Goal: Transaction & Acquisition: Purchase product/service

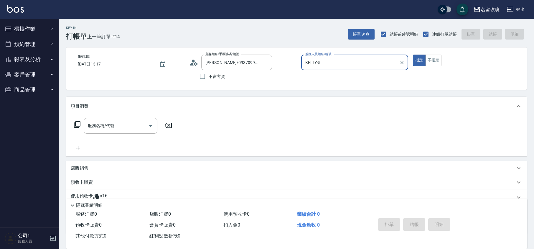
scroll to position [40, 0]
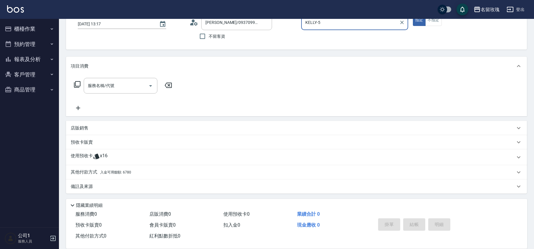
click at [32, 27] on button "櫃檯作業" at bounding box center [29, 28] width 54 height 15
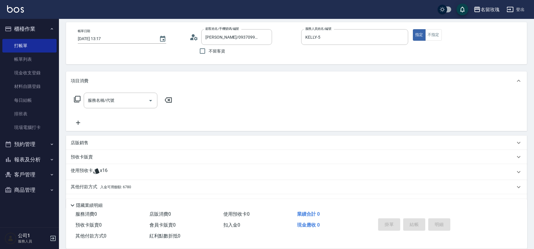
scroll to position [39, 0]
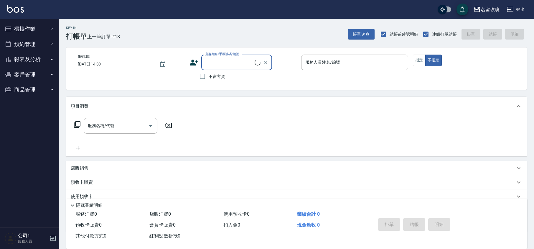
click at [210, 62] on input "顧客姓名/手機號碼/編號" at bounding box center [229, 62] width 51 height 10
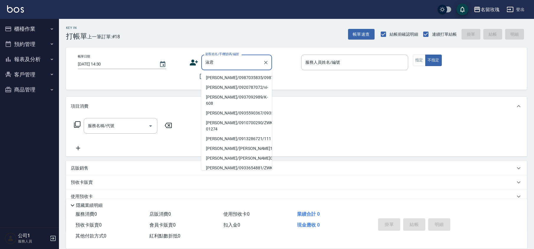
click at [230, 81] on li "曾淑君/0987035835/0987035835" at bounding box center [236, 78] width 71 height 10
type input "曾淑君/0987035835/0987035835"
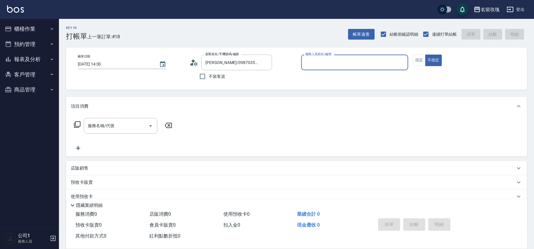
type input "詹老師-9"
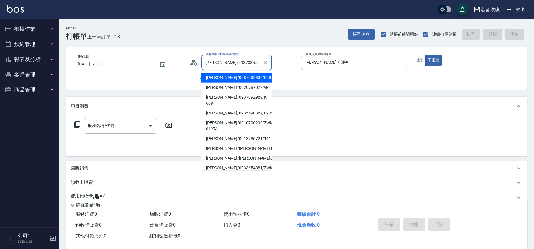
click at [229, 62] on input "曾淑君/0987035835/0987035835" at bounding box center [232, 62] width 57 height 10
click at [225, 92] on li "[PERSON_NAME]/0920787072/vi-" at bounding box center [236, 88] width 71 height 10
type input "[PERSON_NAME]/0920787072/vi-"
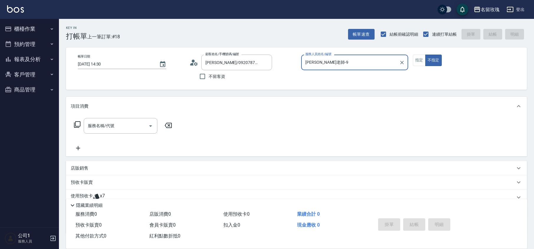
type input "VIVI-2"
click at [420, 60] on button "指定" at bounding box center [419, 60] width 13 height 11
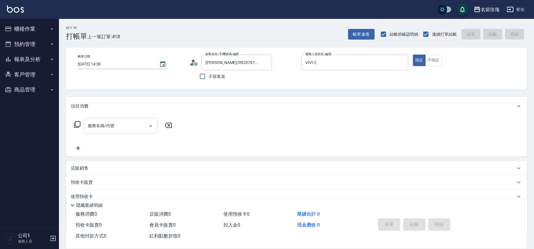
click at [91, 128] on div "服務名稱/代號 服務名稱/代號" at bounding box center [121, 126] width 74 height 16
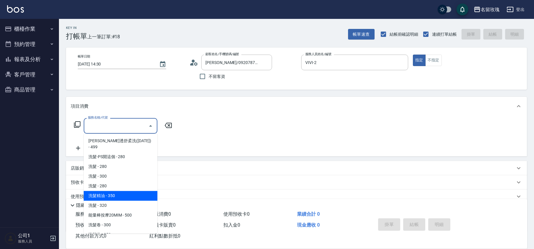
click at [117, 191] on span "洗髮精油 - 350" at bounding box center [121, 196] width 74 height 10
type input "洗髮精油(206)"
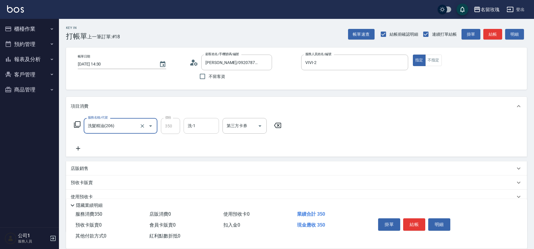
click at [206, 123] on input "洗-1" at bounding box center [201, 126] width 30 height 10
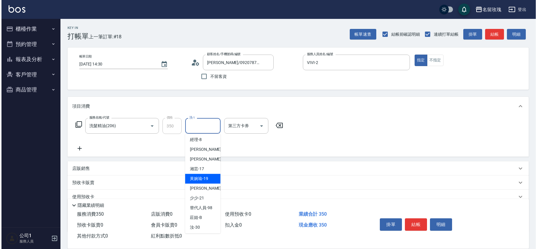
scroll to position [116, 0]
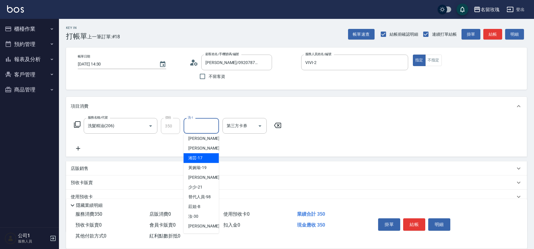
click at [203, 159] on div "湘芸 -17" at bounding box center [201, 158] width 35 height 10
type input "湘芸-17"
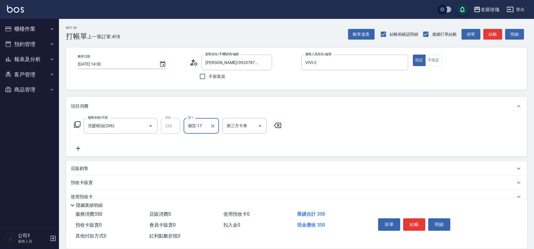
click at [193, 64] on icon at bounding box center [192, 64] width 4 height 3
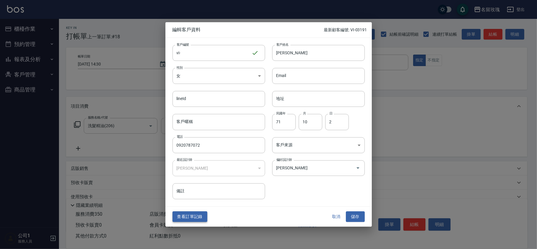
click at [195, 213] on button "查看訂單記錄" at bounding box center [189, 216] width 35 height 11
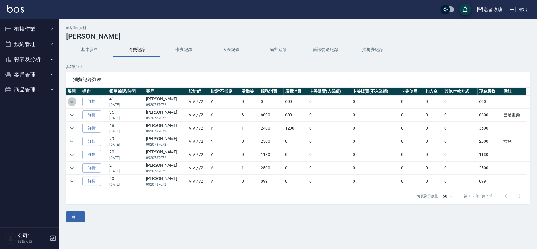
click at [73, 102] on icon "expand row" at bounding box center [71, 101] width 7 height 7
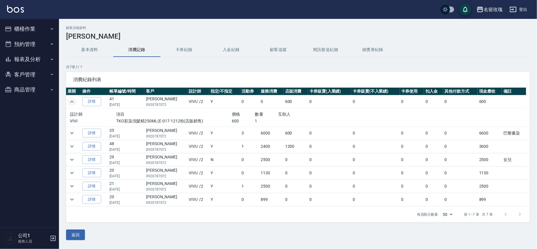
click at [75, 101] on icon "expand row" at bounding box center [71, 101] width 7 height 7
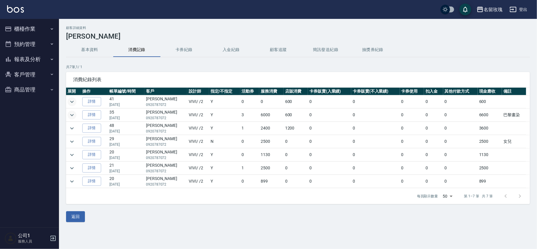
click at [73, 117] on icon "expand row" at bounding box center [71, 114] width 7 height 7
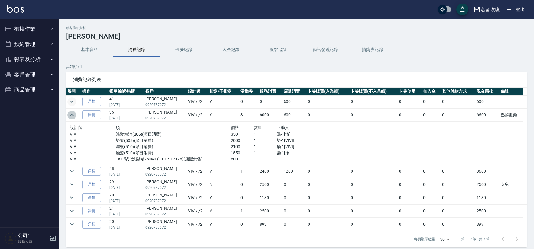
click at [73, 113] on icon "expand row" at bounding box center [71, 114] width 7 height 7
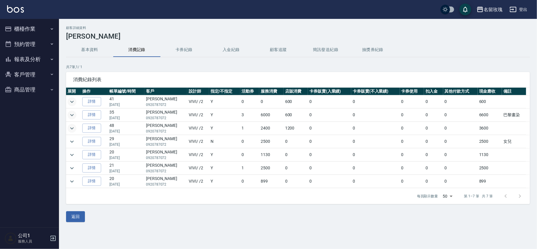
click at [71, 129] on icon "expand row" at bounding box center [71, 128] width 7 height 7
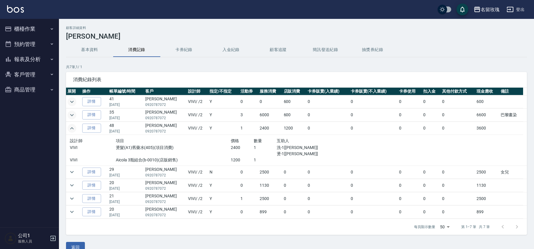
click at [71, 129] on icon "expand row" at bounding box center [71, 128] width 7 height 7
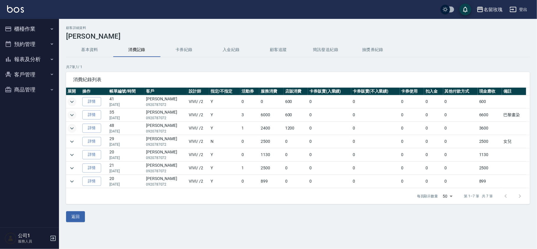
click at [69, 188] on td at bounding box center [208, 188] width 285 height 0
click at [76, 178] on td at bounding box center [73, 181] width 15 height 13
click at [73, 183] on icon "expand row" at bounding box center [71, 181] width 7 height 7
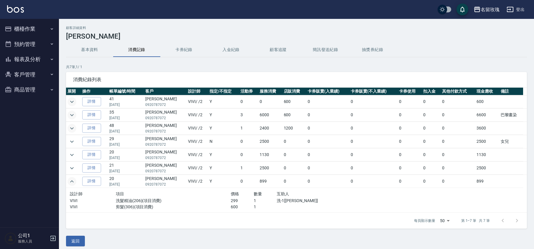
click at [73, 183] on icon "expand row" at bounding box center [71, 181] width 7 height 7
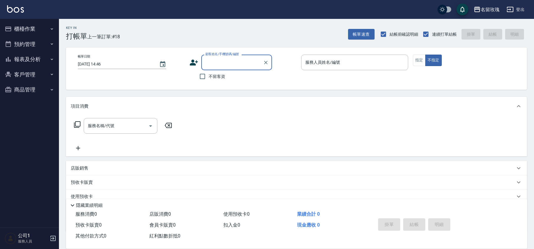
click at [213, 75] on span "不留客資" at bounding box center [217, 76] width 17 height 6
click at [209, 75] on input "不留客資" at bounding box center [202, 76] width 12 height 12
click at [215, 73] on label "不留客資" at bounding box center [210, 76] width 29 height 12
click at [209, 73] on input "不留客資" at bounding box center [202, 76] width 12 height 12
checkbox input "false"
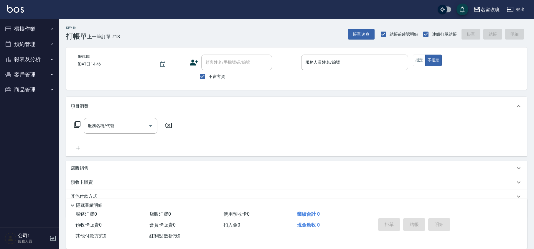
click at [218, 65] on input "顧客姓名/手機號碼/編號" at bounding box center [236, 62] width 65 height 10
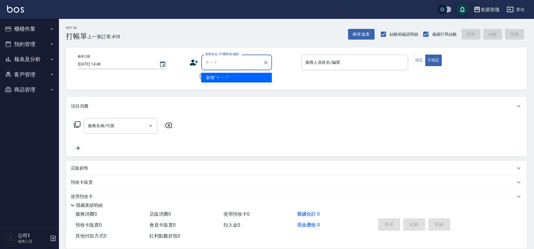
type input "假"
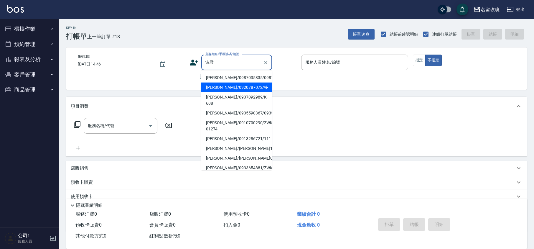
click at [220, 92] on li "[PERSON_NAME]/0920787072/vi-" at bounding box center [236, 88] width 71 height 10
type input "[PERSON_NAME]/0920787072/vi-"
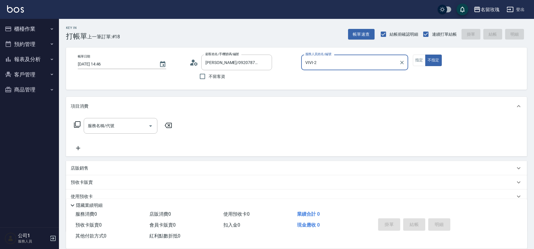
type input "VIVI-2"
click at [414, 61] on button "指定" at bounding box center [419, 60] width 13 height 11
click at [106, 128] on div "服務名稱/代號 服務名稱/代號" at bounding box center [121, 126] width 74 height 16
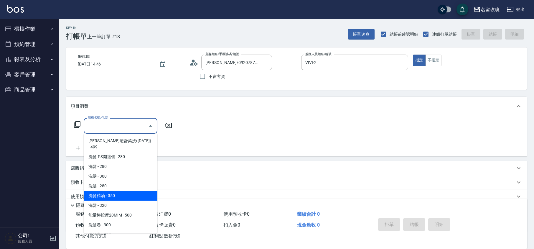
click at [112, 191] on span "洗髮精油 - 350" at bounding box center [121, 196] width 74 height 10
type input "洗髮精油(206)"
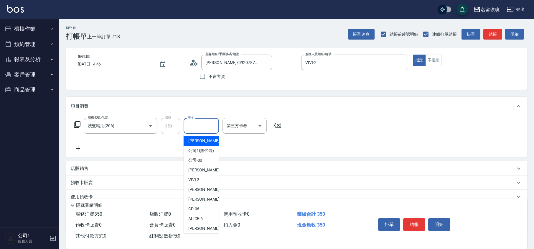
click at [203, 123] on input "洗-1" at bounding box center [201, 126] width 30 height 10
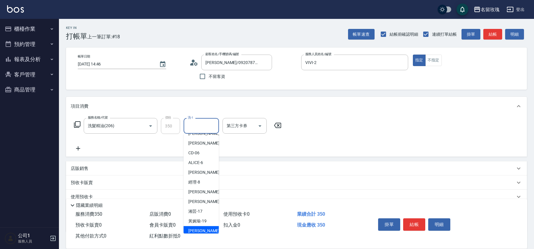
scroll to position [116, 0]
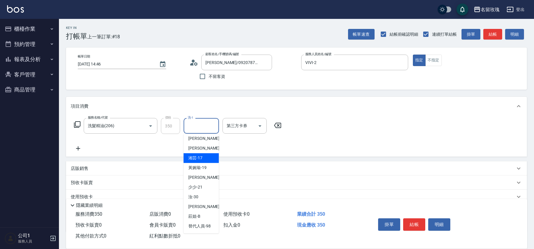
click at [205, 158] on div "湘芸 -17" at bounding box center [201, 158] width 35 height 10
type input "湘芸-17"
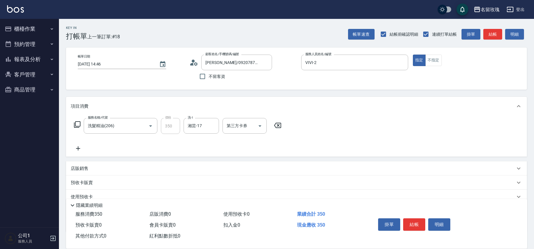
click at [75, 146] on icon at bounding box center [78, 148] width 15 height 7
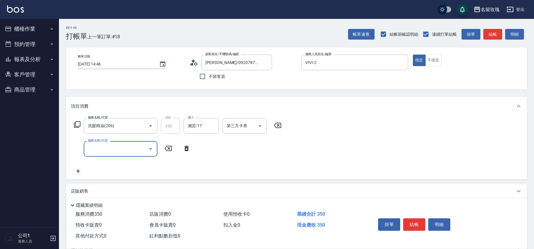
click at [111, 154] on div "服務名稱/代號" at bounding box center [121, 149] width 74 height 16
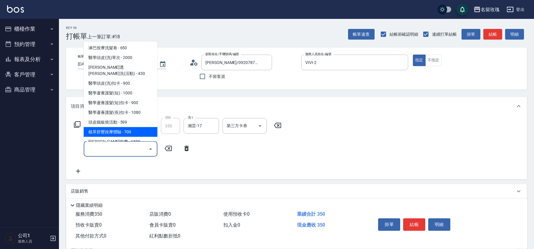
scroll to position [275, 0]
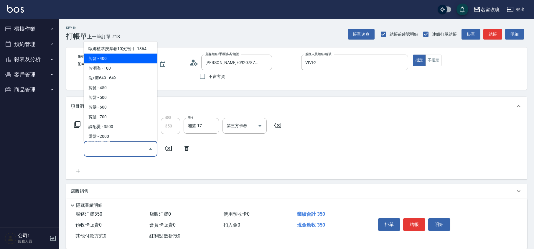
click at [117, 54] on span "剪髮 - 400" at bounding box center [121, 59] width 74 height 10
type input "剪髮(301)"
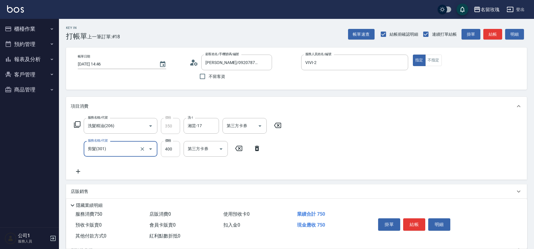
click at [170, 148] on input "400" at bounding box center [170, 149] width 19 height 16
type input "350"
click at [306, 161] on div "服務名稱/代號 洗髮精油(206) 服務名稱/代號 價格 350 價格 洗-1 湘芸-17 洗-1 第三方卡券 第三方卡券 服務名稱/代號 剪髮(301) 服…" at bounding box center [296, 148] width 461 height 64
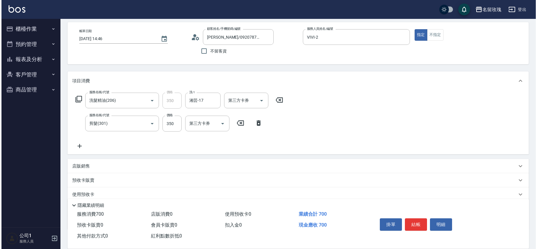
scroll to position [39, 0]
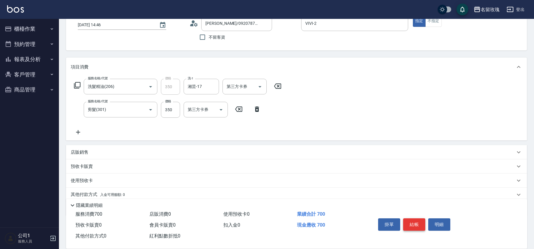
click at [409, 223] on button "結帳" at bounding box center [414, 224] width 22 height 12
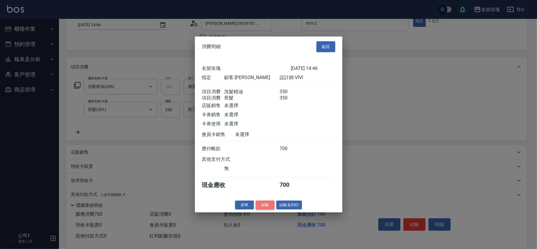
click at [268, 209] on button "結帳" at bounding box center [265, 204] width 19 height 9
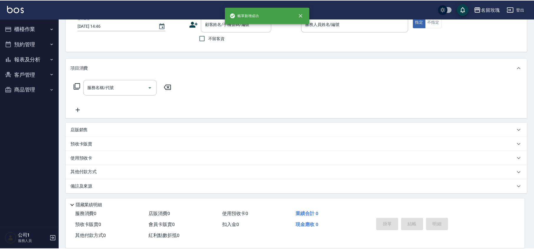
scroll to position [38, 0]
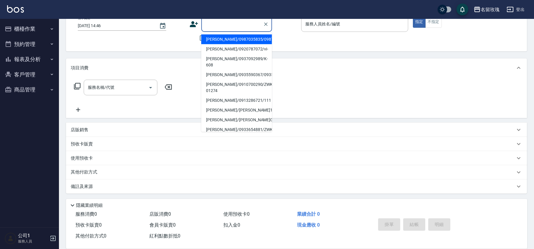
click at [220, 23] on input "顧客姓名/手機號碼/編號" at bounding box center [232, 24] width 57 height 10
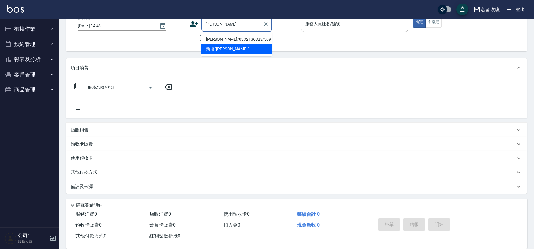
click at [252, 38] on li "[PERSON_NAME]/0932136323/509" at bounding box center [236, 39] width 71 height 10
type input "[PERSON_NAME]/0932136323/509"
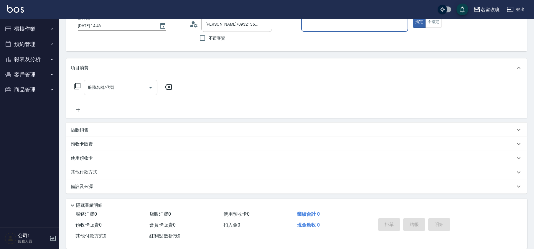
type input "VIVI-2"
click at [192, 26] on icon at bounding box center [192, 25] width 4 height 3
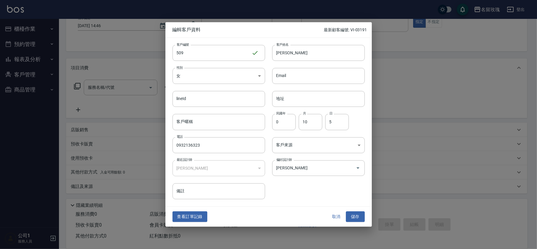
click at [332, 212] on button "取消" at bounding box center [336, 216] width 19 height 11
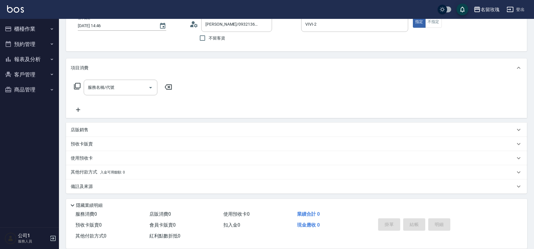
click at [107, 173] on span "入金可用餘額: 0" at bounding box center [112, 172] width 25 height 4
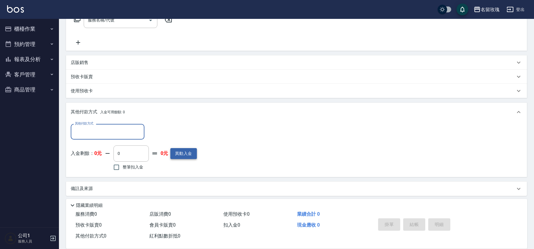
scroll to position [107, 0]
click at [182, 150] on button "異動入金" at bounding box center [183, 152] width 27 height 11
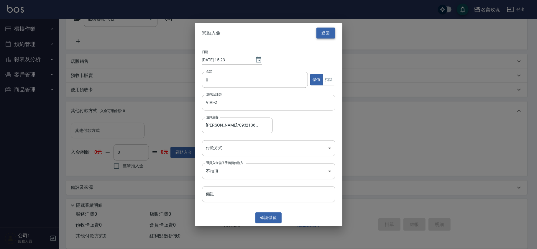
click at [327, 35] on button "返回" at bounding box center [325, 33] width 19 height 11
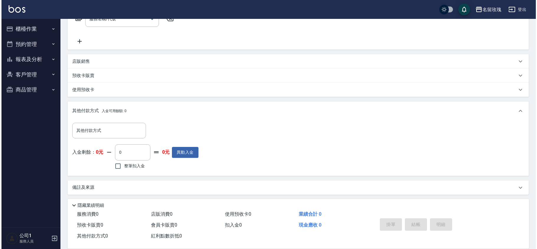
scroll to position [28, 0]
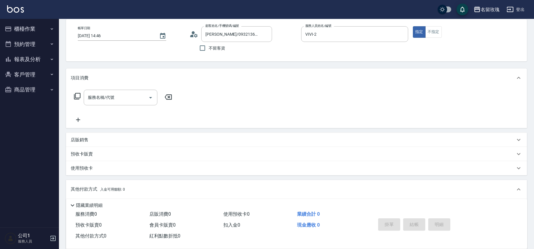
click at [190, 35] on div "帳單日期 2025/08/20 14:46 顧客姓名/手機號碼/編號 蔡織羽/0932136323/509 顧客姓名/手機號碼/編號 不留客資 服務人員姓名/…" at bounding box center [296, 40] width 447 height 28
click at [193, 35] on icon at bounding box center [194, 34] width 9 height 9
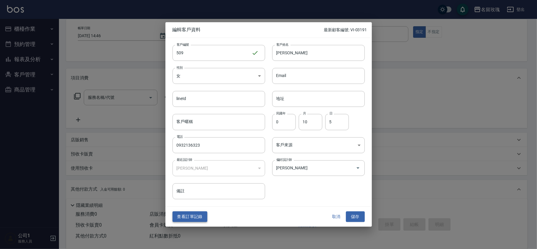
click at [186, 221] on button "查看訂單記錄" at bounding box center [189, 216] width 35 height 11
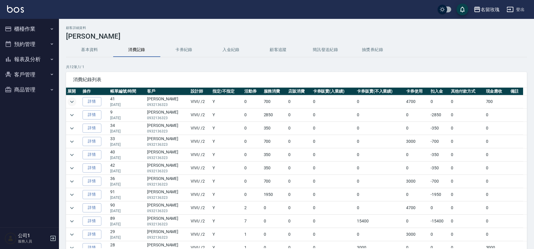
click at [71, 104] on icon "expand row" at bounding box center [71, 101] width 7 height 7
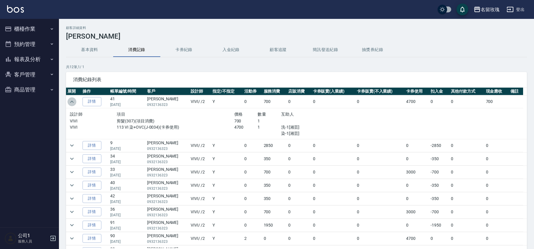
click at [71, 104] on icon "expand row" at bounding box center [71, 101] width 7 height 7
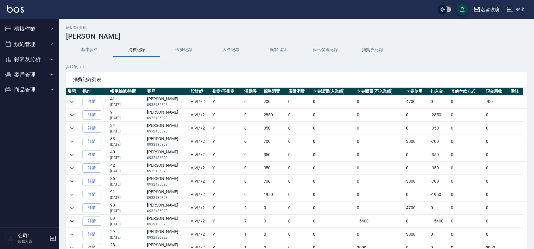
click at [75, 115] on icon "expand row" at bounding box center [71, 114] width 7 height 7
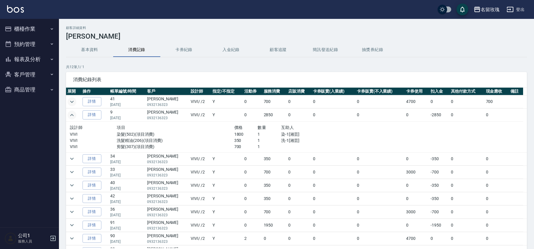
click at [75, 115] on button "expand row" at bounding box center [71, 115] width 9 height 9
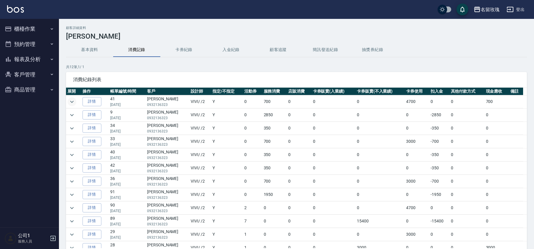
click at [34, 31] on button "櫃檯作業" at bounding box center [29, 28] width 54 height 15
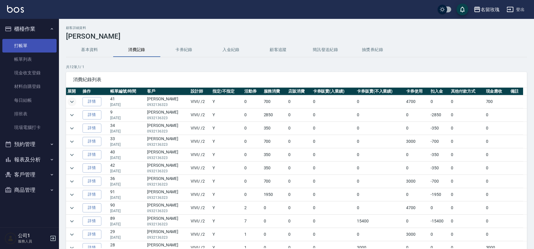
click at [41, 49] on link "打帳單" at bounding box center [29, 46] width 54 height 14
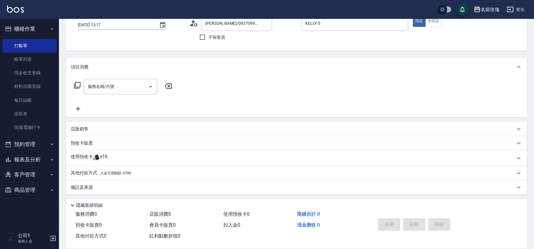
scroll to position [40, 0]
click at [32, 57] on link "帳單列表" at bounding box center [29, 59] width 54 height 14
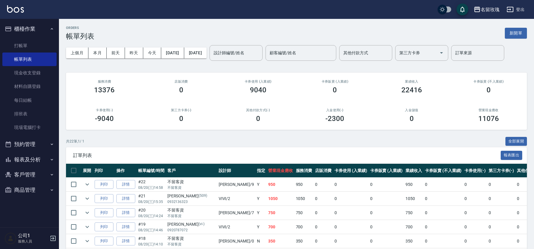
click at [246, 48] on div "設計師編號/姓名 設計師編號/姓名" at bounding box center [236, 53] width 53 height 16
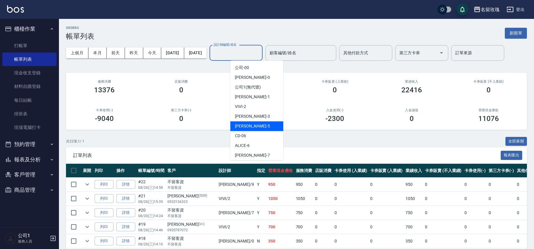
click at [256, 123] on div "[PERSON_NAME] -5" at bounding box center [256, 126] width 53 height 10
type input "KELLY-5"
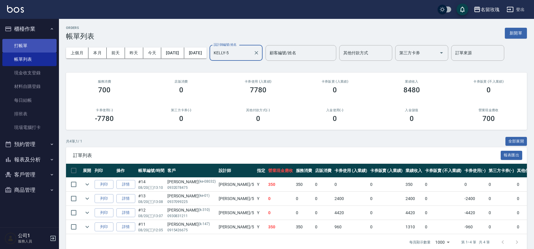
click at [28, 39] on link "打帳單" at bounding box center [29, 46] width 54 height 14
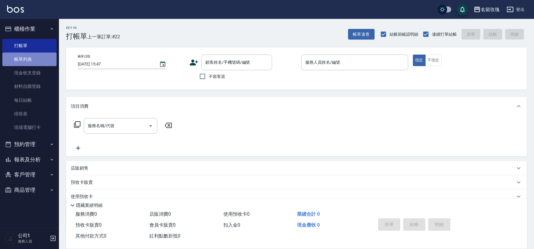
click at [36, 59] on link "帳單列表" at bounding box center [29, 59] width 54 height 14
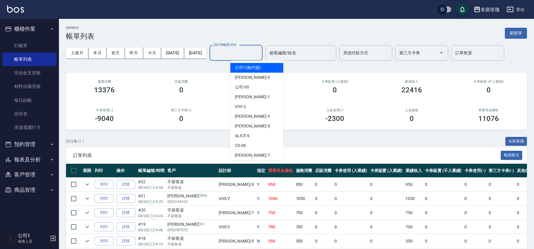
click at [239, 50] on input "設計師編號/姓名" at bounding box center [236, 53] width 48 height 10
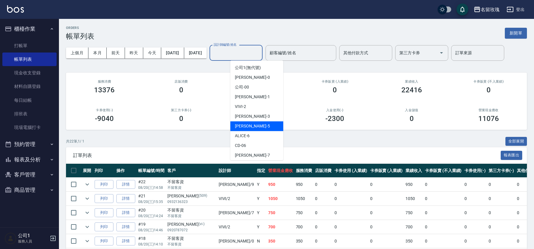
click at [256, 124] on div "KELLY -5" at bounding box center [256, 126] width 53 height 10
type input "KELLY-5"
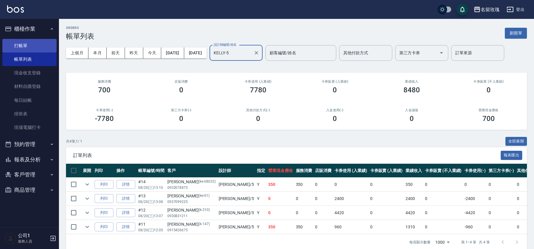
click at [20, 40] on link "打帳單" at bounding box center [29, 46] width 54 height 14
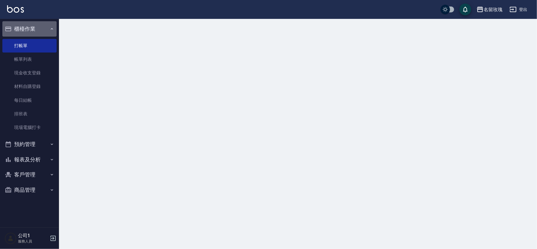
click at [27, 28] on button "櫃檯作業" at bounding box center [29, 28] width 54 height 15
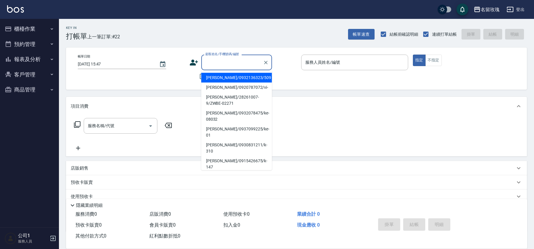
click at [221, 62] on input "顧客姓名/手機號碼/編號" at bounding box center [232, 62] width 57 height 10
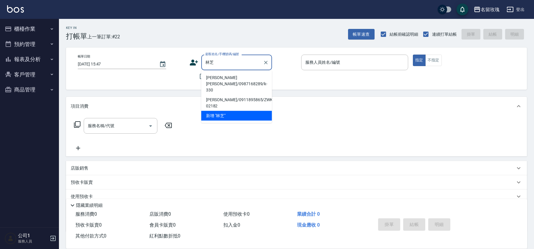
click at [231, 76] on li "林芝瑩 Heidi/0987168289/k-330" at bounding box center [236, 84] width 71 height 22
type input "林芝瑩 Heidi/0987168289/k-330"
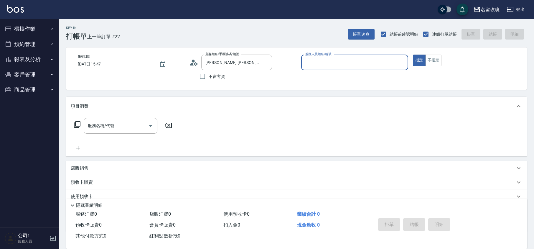
type input "KELLY-5"
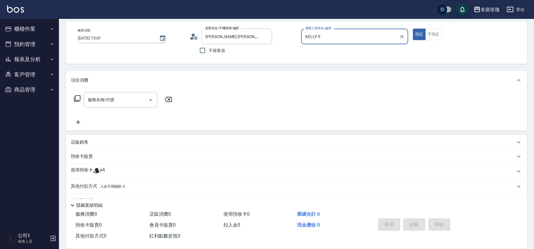
scroll to position [40, 0]
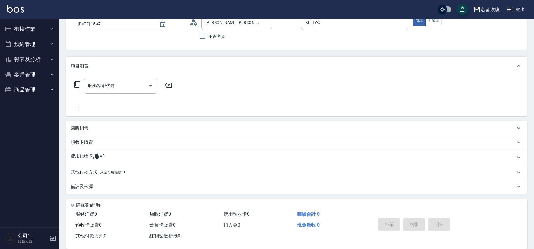
click at [97, 156] on icon at bounding box center [96, 157] width 6 height 6
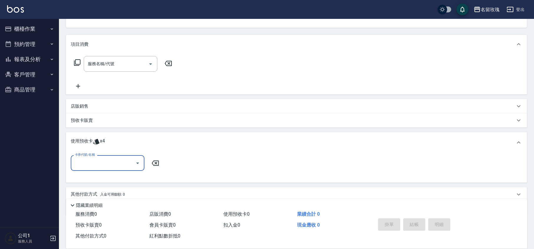
scroll to position [82, 0]
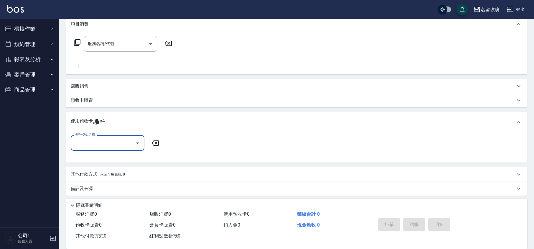
click at [132, 146] on input "卡券代號/名稱" at bounding box center [103, 143] width 60 height 10
click at [123, 164] on div "113 剪髮卡四送一(1000) 剩餘4張 113044" at bounding box center [108, 161] width 74 height 16
type input "113 剪髮卡四送一(1000) 113044"
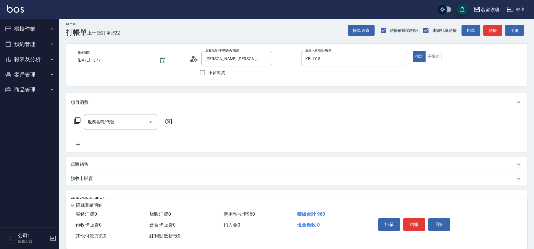
scroll to position [4, 0]
click at [114, 125] on input "服務名稱/代號" at bounding box center [116, 122] width 60 height 10
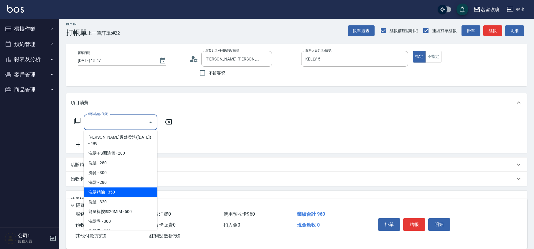
click at [118, 187] on span "洗髮精油 - 350" at bounding box center [121, 192] width 74 height 10
type input "洗髮精油(206)"
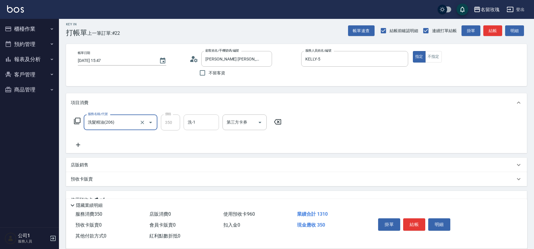
click at [206, 123] on input "洗-1" at bounding box center [201, 122] width 30 height 10
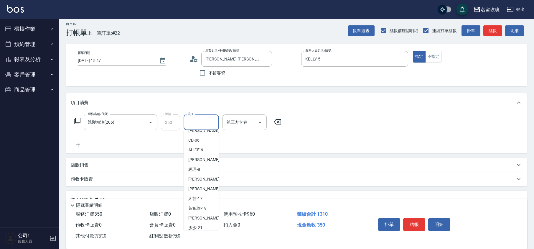
scroll to position [116, 0]
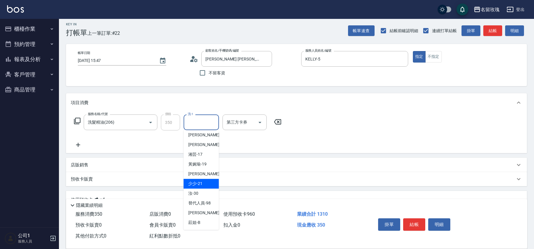
click at [199, 193] on div "汝 -30" at bounding box center [201, 193] width 35 height 10
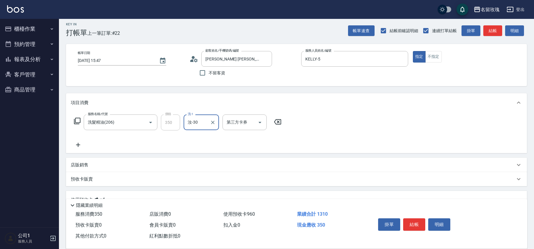
type input "汝-30"
click at [267, 59] on icon "Clear" at bounding box center [266, 59] width 6 height 6
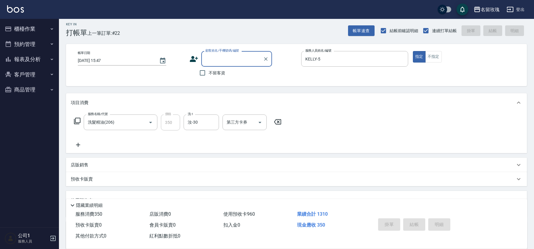
scroll to position [0, 0]
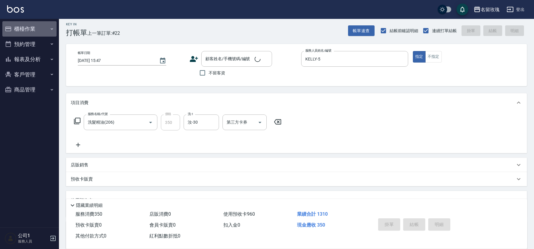
click at [37, 32] on button "櫃檯作業" at bounding box center [29, 28] width 54 height 15
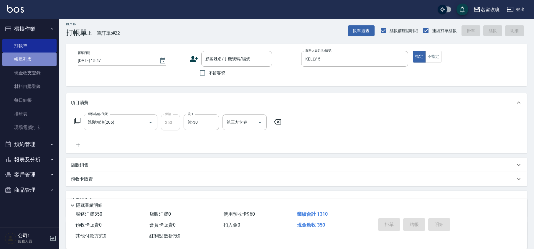
click at [38, 58] on link "帳單列表" at bounding box center [29, 59] width 54 height 14
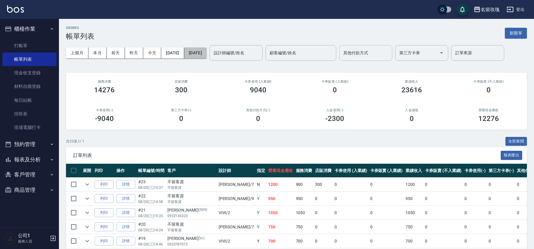
click at [207, 48] on button "2025/08/20" at bounding box center [195, 52] width 22 height 11
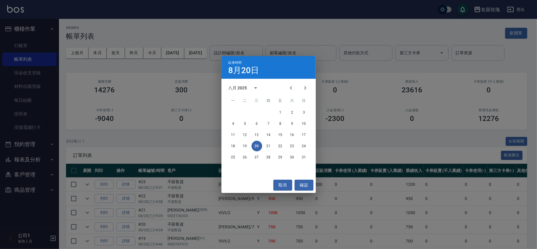
click at [266, 49] on div "結束時間 8月20日 八月 2025 一 二 三 四 五 六 日 1 2 3 4 5 6 7 8 9 10 11 12 13 14 15 16 17 18 1…" at bounding box center [268, 124] width 537 height 249
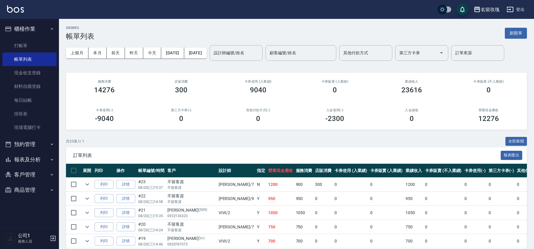
click at [260, 51] on input "設計師編號/姓名" at bounding box center [236, 53] width 48 height 10
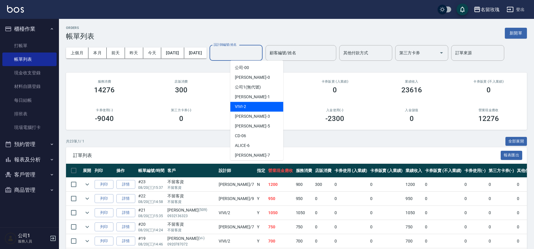
click at [230, 110] on div "VIVI -2" at bounding box center [256, 107] width 53 height 10
type input "VIVI-2"
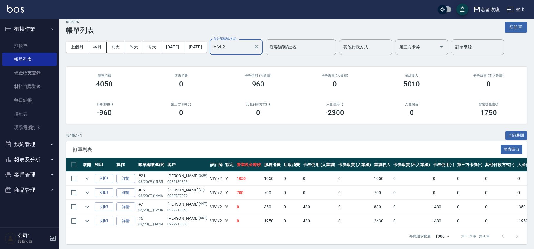
scroll to position [15, 0]
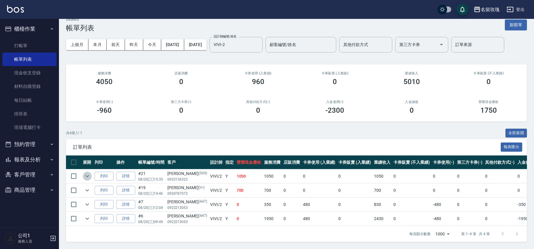
click at [86, 172] on icon "expand row" at bounding box center [87, 175] width 7 height 7
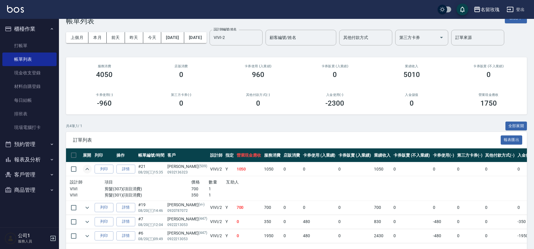
click at [85, 167] on icon "expand row" at bounding box center [87, 168] width 7 height 7
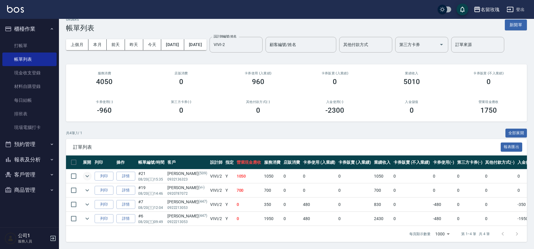
click at [86, 172] on icon "expand row" at bounding box center [87, 175] width 7 height 7
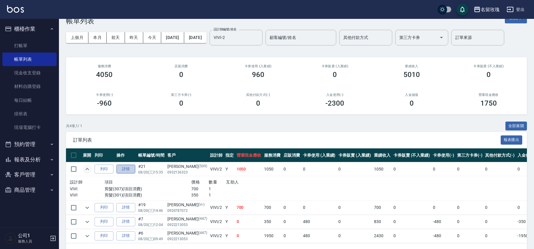
click at [127, 169] on link "詳情" at bounding box center [125, 168] width 19 height 9
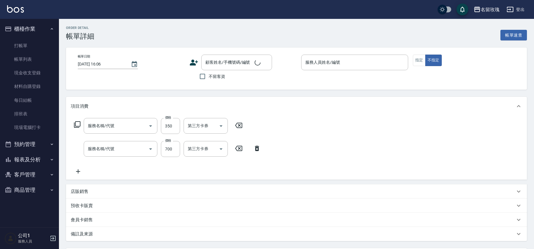
type input "[DATE] 15:35"
type input "VIVI-2"
type input "剪髮(301)"
type input "剪髮(307)"
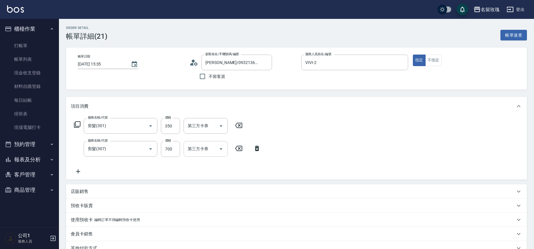
type input "[PERSON_NAME]/0932136323/509"
click at [256, 148] on icon at bounding box center [257, 148] width 15 height 7
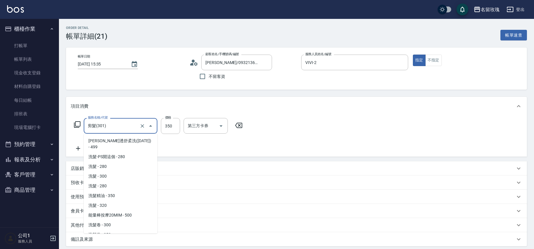
scroll to position [185, 0]
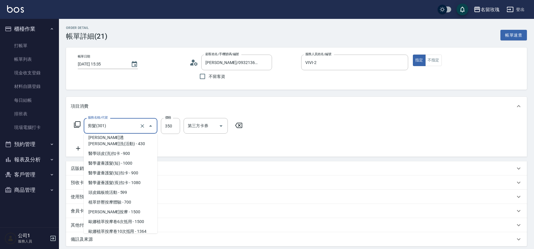
drag, startPoint x: 106, startPoint y: 125, endPoint x: 71, endPoint y: 129, distance: 35.3
click at [71, 129] on div "服務名稱/代號 剪髮(301) 服務名稱/代號 價格 350 價格 第三方卡券 第三方卡券" at bounding box center [158, 126] width 175 height 16
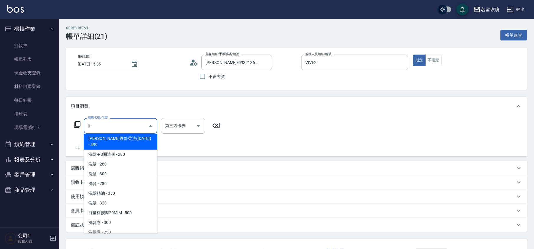
scroll to position [0, 0]
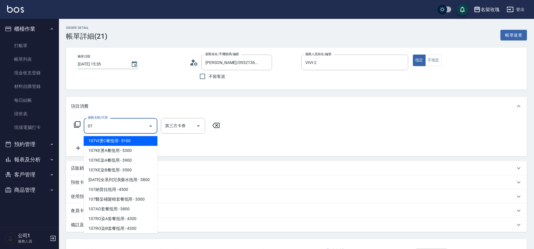
type input "107VI燙C餐抵用(L21)"
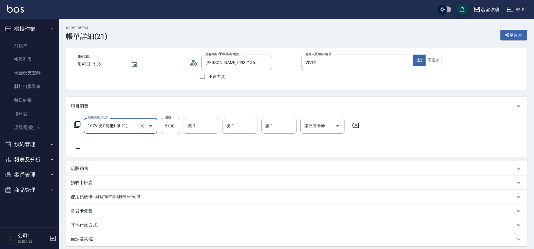
click at [141, 125] on icon "Clear" at bounding box center [142, 126] width 6 height 6
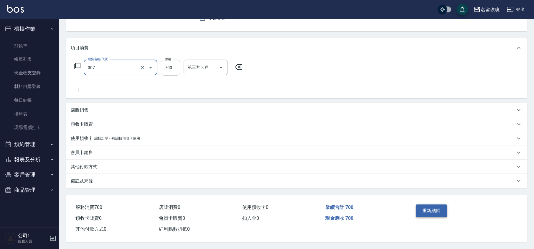
type input "剪髮(307)"
click at [433, 208] on button "重新結帳" at bounding box center [431, 210] width 31 height 12
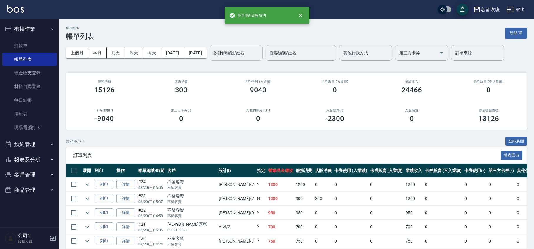
click at [256, 53] on input "設計師編號/姓名" at bounding box center [236, 53] width 48 height 10
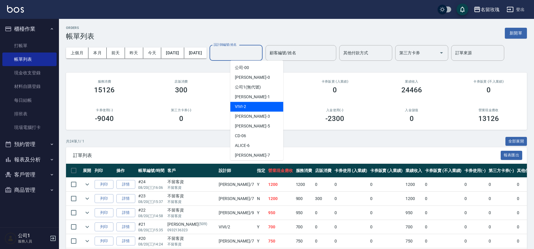
click at [268, 109] on div "VIVI -2" at bounding box center [256, 107] width 53 height 10
type input "VIVI-2"
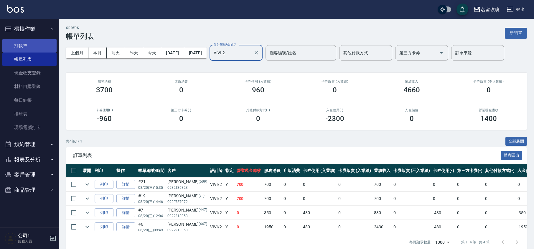
click at [39, 43] on link "打帳單" at bounding box center [29, 46] width 54 height 14
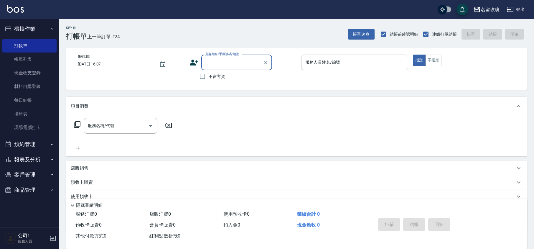
click at [324, 62] on input "服務人員姓名/編號" at bounding box center [355, 62] width 102 height 10
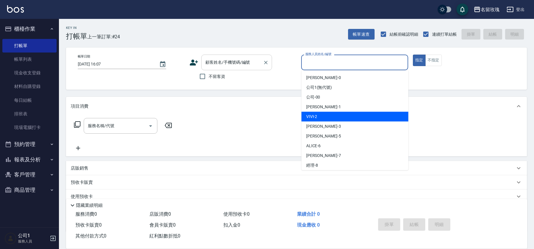
drag, startPoint x: 329, startPoint y: 117, endPoint x: 216, endPoint y: 68, distance: 122.8
click at [329, 117] on div "VIVI -2" at bounding box center [355, 117] width 107 height 10
type input "VIVI-2"
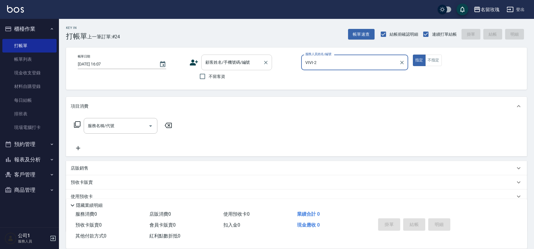
click at [224, 64] on input "顧客姓名/手機號碼/編號" at bounding box center [232, 62] width 57 height 10
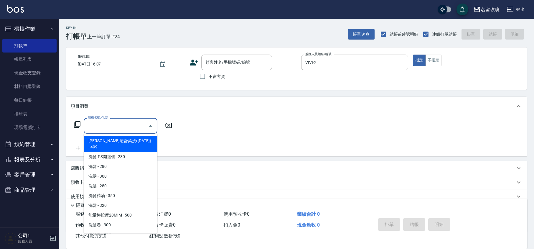
click at [115, 126] on input "服務名稱/代號" at bounding box center [116, 126] width 60 height 10
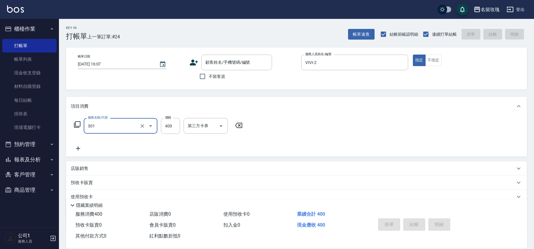
type input "剪髮(301)"
type input "350"
click at [203, 75] on input "不留客資" at bounding box center [202, 76] width 12 height 12
checkbox input "true"
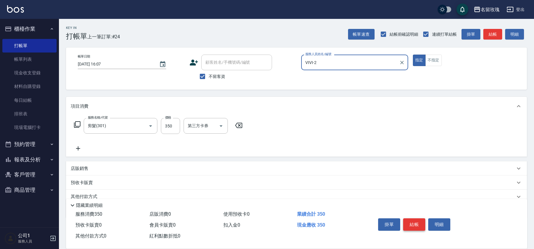
drag, startPoint x: 414, startPoint y: 222, endPoint x: 411, endPoint y: 221, distance: 3.1
click at [414, 221] on button "結帳" at bounding box center [414, 224] width 22 height 12
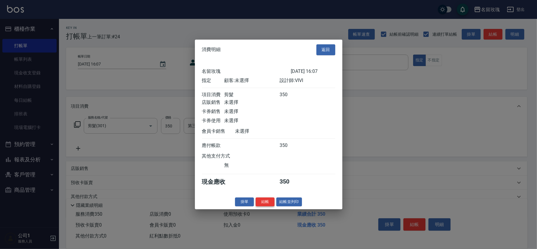
click at [270, 206] on button "結帳" at bounding box center [265, 201] width 19 height 9
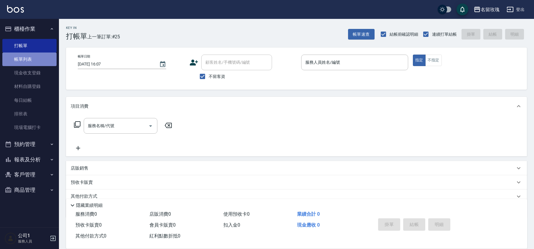
click at [41, 59] on link "帳單列表" at bounding box center [29, 59] width 54 height 14
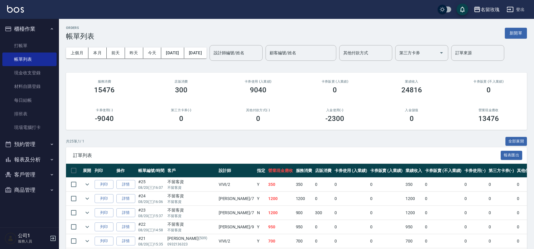
click at [255, 54] on input "設計師編號/姓名" at bounding box center [236, 53] width 48 height 10
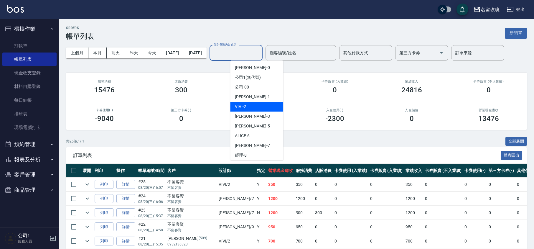
click at [269, 108] on div "VIVI -2" at bounding box center [256, 107] width 53 height 10
type input "VIVI-2"
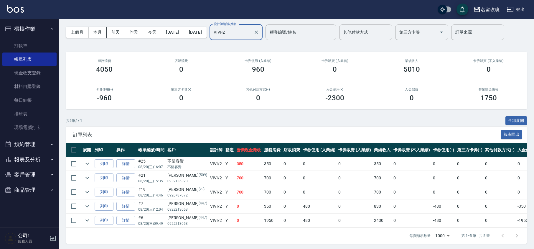
scroll to position [29, 0]
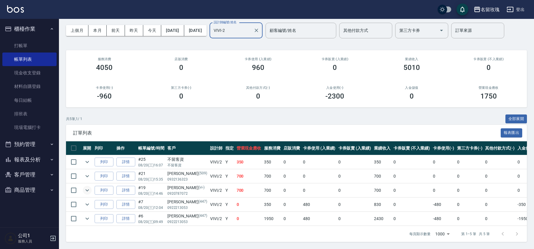
click at [84, 187] on icon "expand row" at bounding box center [87, 190] width 7 height 7
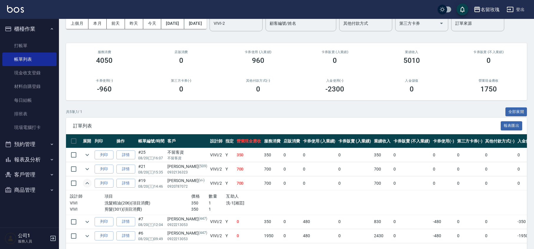
click at [85, 183] on icon "expand row" at bounding box center [87, 183] width 7 height 7
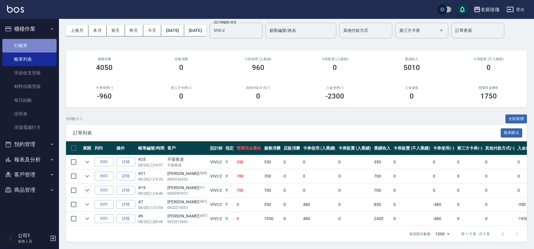
click at [41, 44] on link "打帳單" at bounding box center [29, 46] width 54 height 14
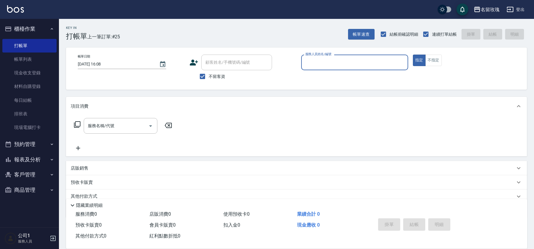
click at [324, 71] on p at bounding box center [354, 73] width 107 height 6
click at [321, 67] on input "服務人員姓名/編號" at bounding box center [355, 62] width 102 height 10
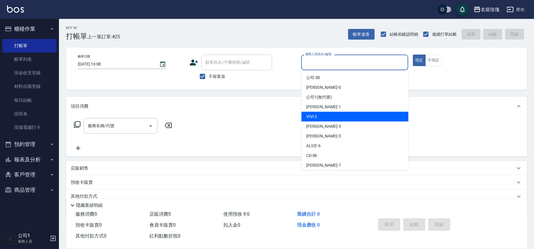
click at [304, 118] on div "VIVI -2" at bounding box center [355, 117] width 107 height 10
type input "VIVI-2"
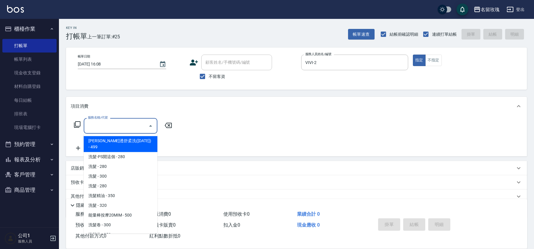
click at [88, 128] on input "服務名稱/代號" at bounding box center [116, 126] width 60 height 10
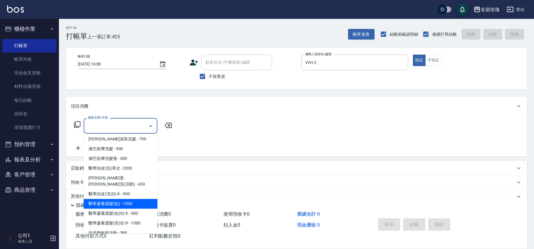
scroll to position [157, 0]
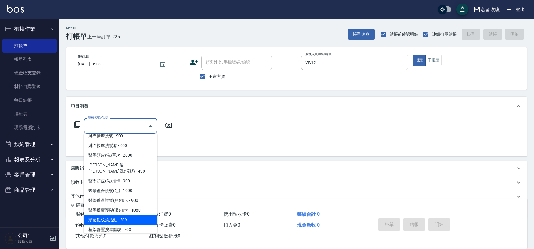
click at [122, 215] on span "頭皮鐵板燒活動 - 599" at bounding box center [121, 220] width 74 height 10
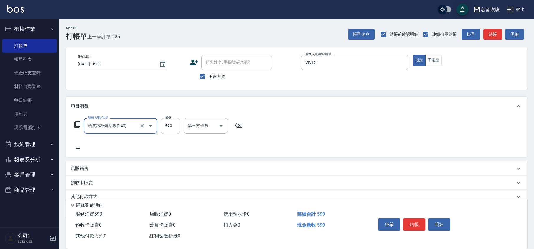
type input "頭皮鐵板燒活動(240)"
click at [189, 130] on input "洗-1" at bounding box center [201, 126] width 30 height 10
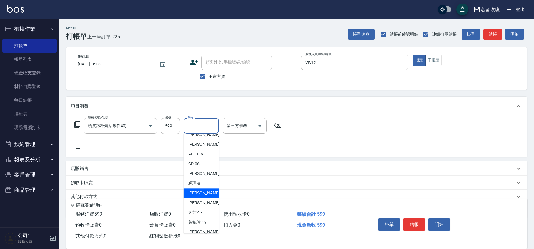
scroll to position [78, 0]
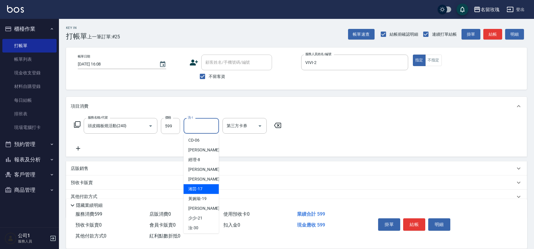
click at [198, 192] on span "湘芸 -17" at bounding box center [195, 189] width 14 height 6
type input "湘芸-17"
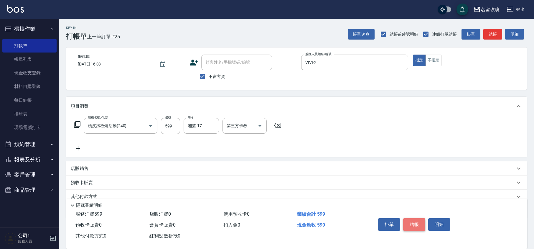
click at [413, 227] on button "結帳" at bounding box center [414, 224] width 22 height 12
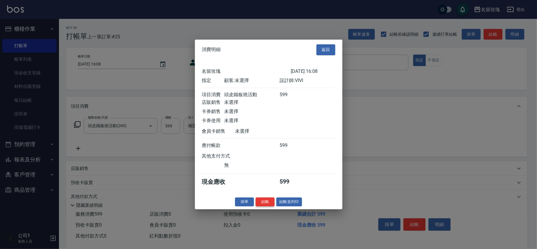
click at [263, 202] on button "結帳" at bounding box center [265, 201] width 19 height 9
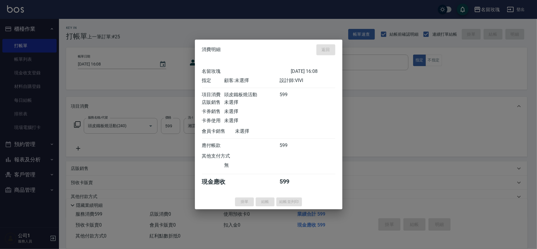
type input "2025/08/20 16:25"
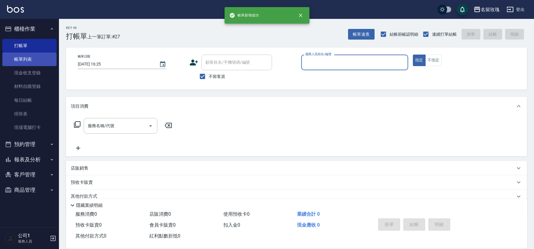
click at [30, 59] on link "帳單列表" at bounding box center [29, 59] width 54 height 14
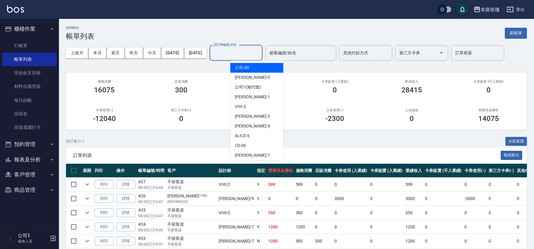
click at [249, 51] on input "設計師編號/姓名" at bounding box center [236, 53] width 48 height 10
click at [241, 106] on span "VIVI -2" at bounding box center [240, 106] width 11 height 6
type input "VIVI-2"
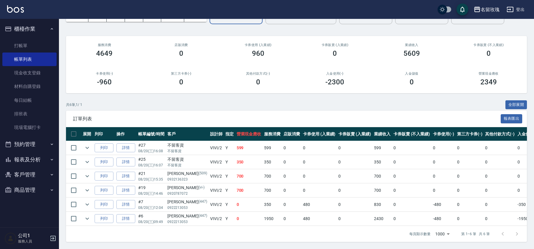
scroll to position [44, 0]
click at [89, 155] on td at bounding box center [87, 162] width 12 height 14
click at [84, 158] on icon "expand row" at bounding box center [87, 161] width 7 height 7
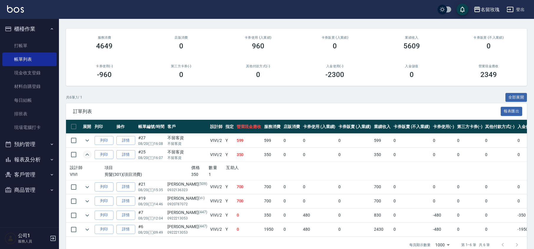
click at [84, 158] on icon "expand row" at bounding box center [87, 154] width 7 height 7
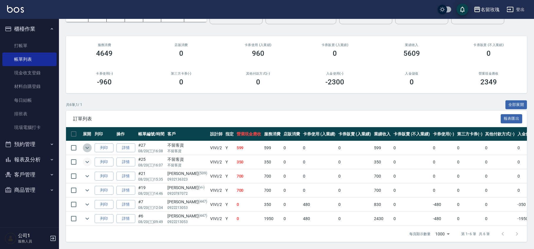
click at [90, 144] on icon "expand row" at bounding box center [87, 147] width 7 height 7
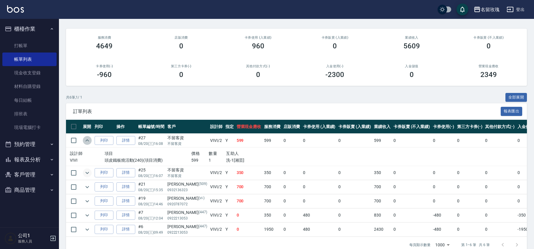
click at [90, 141] on icon "expand row" at bounding box center [87, 140] width 7 height 7
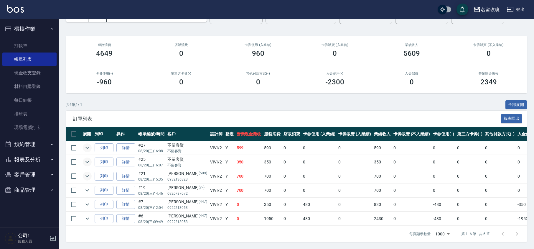
click at [84, 172] on icon "expand row" at bounding box center [87, 175] width 7 height 7
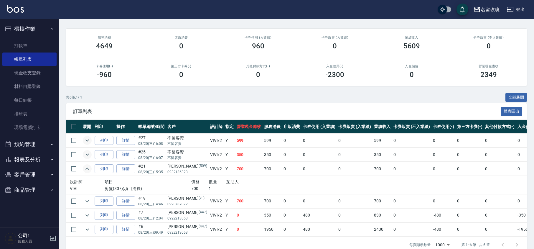
click at [84, 167] on icon "expand row" at bounding box center [87, 168] width 7 height 7
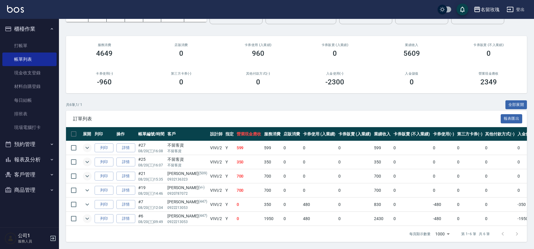
click at [87, 215] on icon "expand row" at bounding box center [87, 218] width 7 height 7
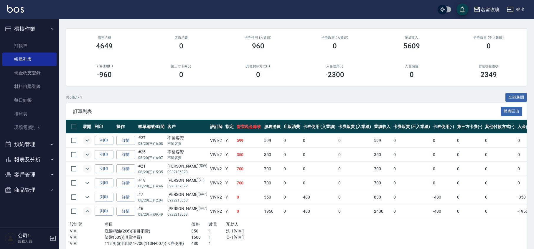
click at [87, 208] on icon "expand row" at bounding box center [87, 211] width 7 height 7
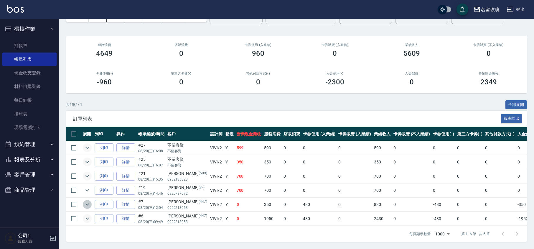
click at [86, 201] on icon "expand row" at bounding box center [87, 204] width 7 height 7
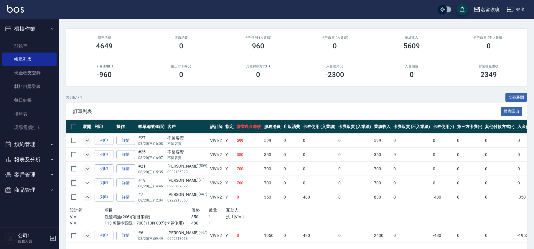
click at [86, 200] on icon "expand row" at bounding box center [87, 196] width 7 height 7
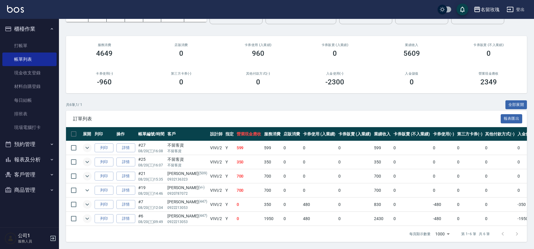
scroll to position [0, 0]
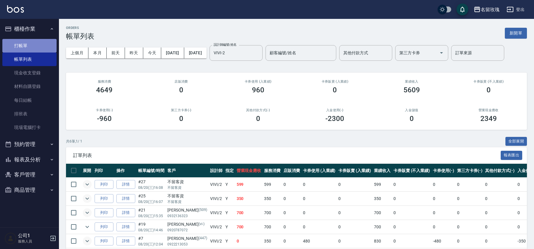
click at [38, 44] on link "打帳單" at bounding box center [29, 46] width 54 height 14
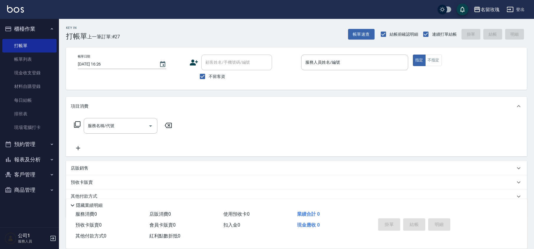
click at [220, 73] on span "不留客資" at bounding box center [217, 76] width 17 height 6
click at [209, 73] on input "不留客資" at bounding box center [202, 76] width 12 height 12
checkbox input "false"
click at [224, 61] on div "顧客姓名/手機號碼/編號 顧客姓名/手機號碼/編號" at bounding box center [236, 63] width 71 height 16
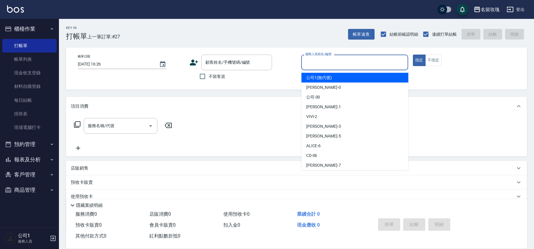
click at [321, 64] on input "服務人員姓名/編號" at bounding box center [355, 62] width 102 height 10
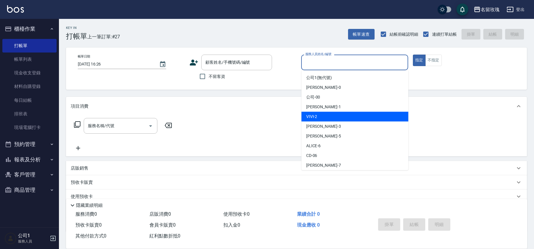
click at [327, 117] on div "VIVI -2" at bounding box center [355, 117] width 107 height 10
type input "VIVI-2"
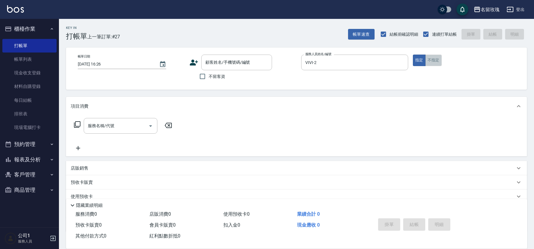
click at [435, 56] on button "不指定" at bounding box center [433, 60] width 17 height 11
click at [202, 75] on input "不留客資" at bounding box center [202, 76] width 12 height 12
checkbox input "true"
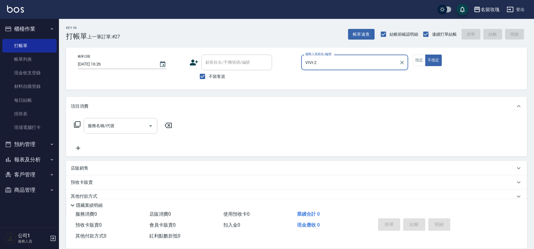
click at [124, 130] on input "服務名稱/代號" at bounding box center [116, 126] width 60 height 10
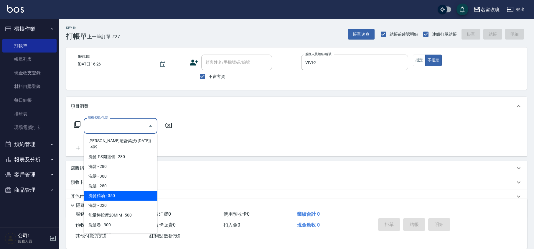
click at [136, 191] on span "洗髮精油 - 350" at bounding box center [121, 196] width 74 height 10
type input "洗髮精油(206)"
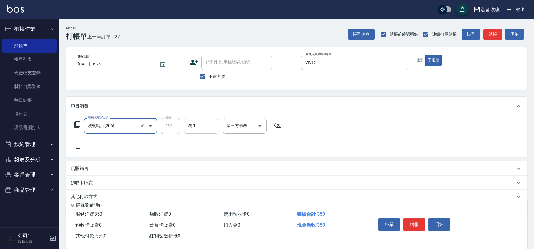
click at [204, 129] on input "洗-1" at bounding box center [201, 126] width 30 height 10
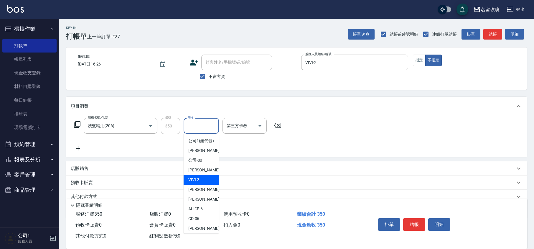
click at [215, 183] on div "VIVI -2" at bounding box center [201, 180] width 35 height 10
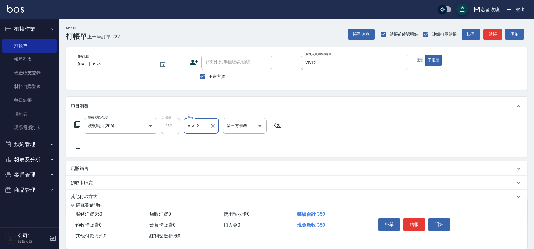
type input "VIVI-2"
click at [76, 149] on icon at bounding box center [78, 148] width 15 height 7
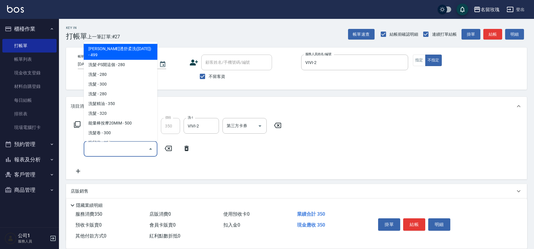
click at [99, 151] on input "服務名稱/代號" at bounding box center [116, 149] width 60 height 10
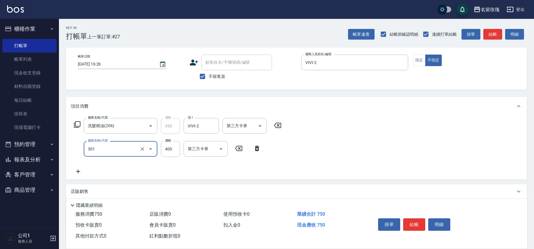
type input "剪髮(301)"
click at [414, 223] on button "結帳" at bounding box center [414, 224] width 22 height 12
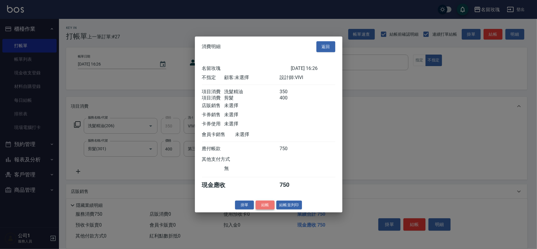
click at [265, 205] on button "結帳" at bounding box center [265, 204] width 19 height 9
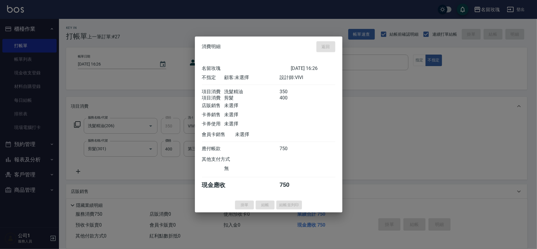
type input "2025/08/20 16:37"
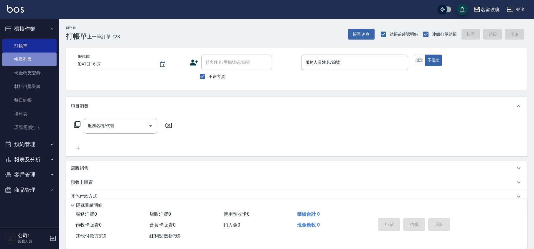
click at [16, 56] on link "帳單列表" at bounding box center [29, 59] width 54 height 14
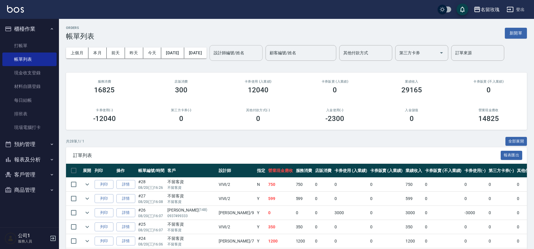
click at [249, 48] on div "設計師編號/姓名 設計師編號/姓名" at bounding box center [236, 53] width 53 height 16
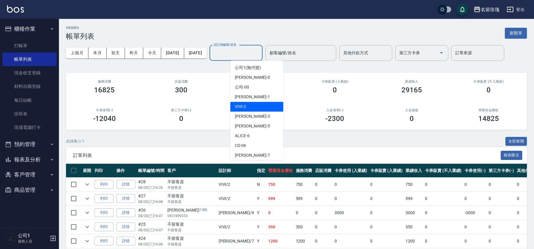
click at [257, 106] on div "VIVI -2" at bounding box center [256, 107] width 53 height 10
type input "VIVI-2"
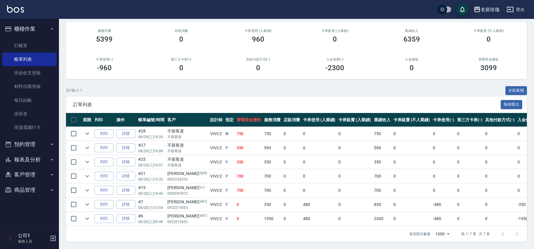
scroll to position [58, 0]
click at [89, 130] on icon "expand row" at bounding box center [87, 133] width 7 height 7
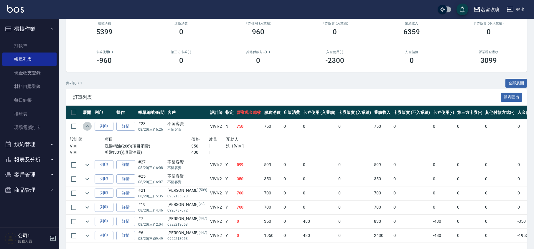
click at [89, 127] on icon "expand row" at bounding box center [87, 126] width 4 height 2
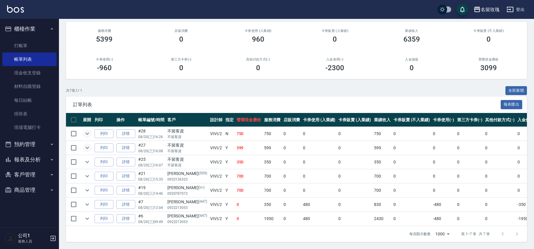
click at [88, 144] on icon "expand row" at bounding box center [87, 147] width 7 height 7
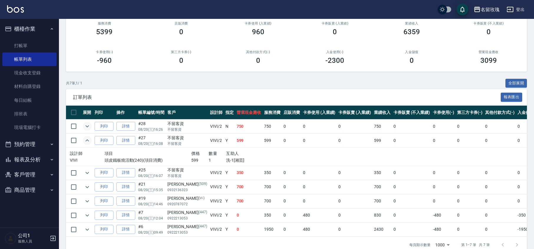
click at [88, 138] on icon "expand row" at bounding box center [87, 140] width 7 height 7
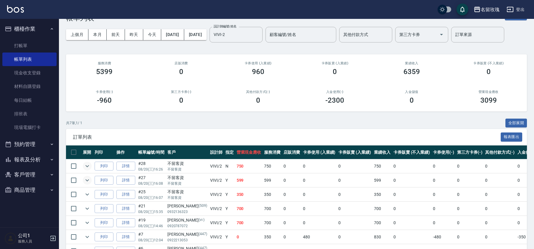
scroll to position [0, 0]
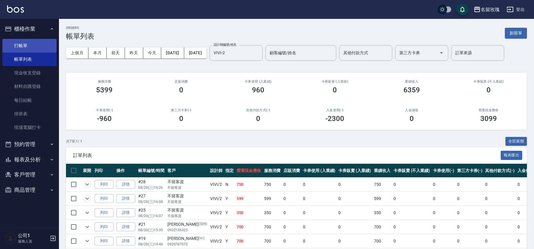
click at [41, 47] on link "打帳單" at bounding box center [29, 46] width 54 height 14
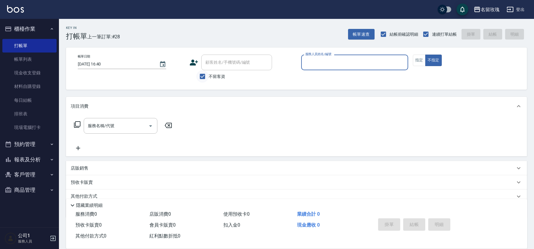
click at [207, 83] on input "不留客資" at bounding box center [202, 76] width 12 height 12
checkbox input "false"
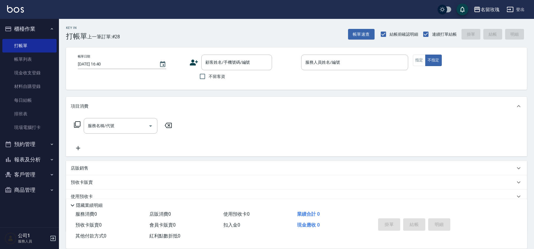
click at [215, 51] on div "帳單日期 2025/08/20 16:40 顧客姓名/手機號碼/編號 顧客姓名/手機號碼/編號 不留客資 服務人員姓名/編號 服務人員姓名/編號 指定 不指定" at bounding box center [296, 68] width 461 height 42
click at [227, 64] on input "顧客姓名/手機號碼/編號" at bounding box center [232, 62] width 57 height 10
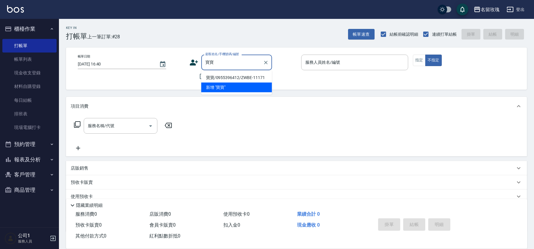
click at [242, 77] on li "寶寶/0955396412/ZWBE-11171" at bounding box center [236, 78] width 71 height 10
type input "寶寶/0955396412/ZWBE-11171"
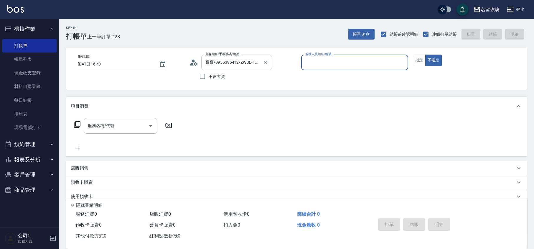
type input "公司1(無代號)"
click at [195, 65] on icon at bounding box center [194, 62] width 9 height 9
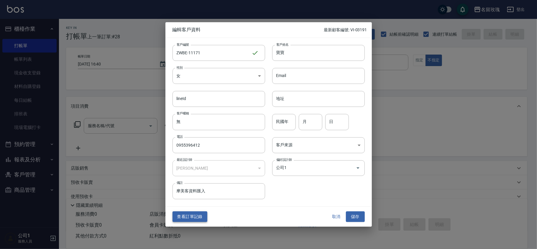
click at [188, 218] on button "查看訂單記錄" at bounding box center [189, 216] width 35 height 11
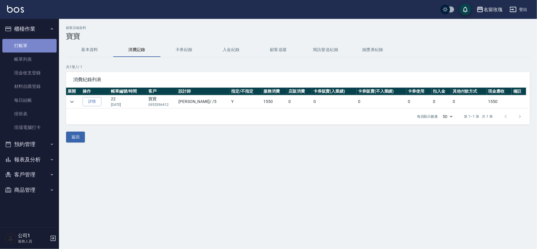
click at [35, 45] on link "打帳單" at bounding box center [29, 46] width 54 height 14
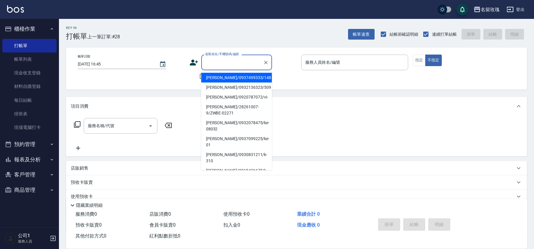
click at [218, 62] on input "顧客姓名/手機號碼/編號" at bounding box center [232, 62] width 57 height 10
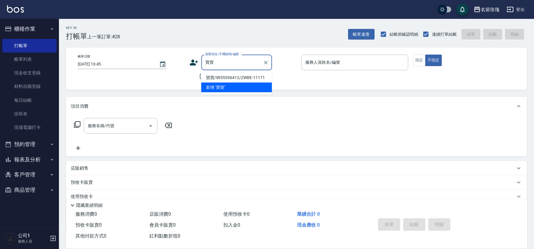
type input "寶寶/0955396412/ZWBE-11171"
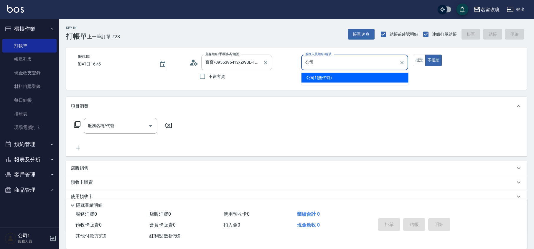
type input "公"
type input "KELLY-5"
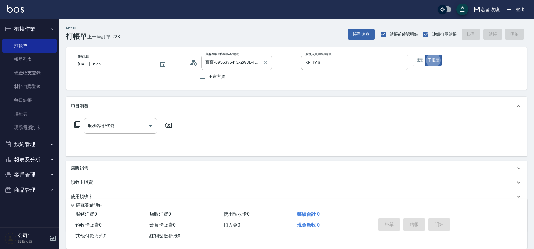
type button "false"
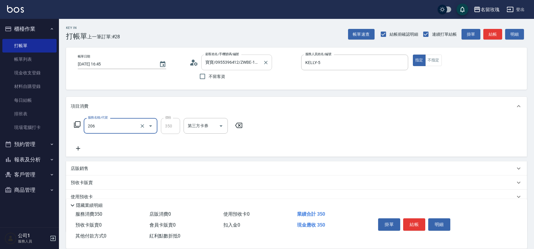
type input "洗髮精油(206)"
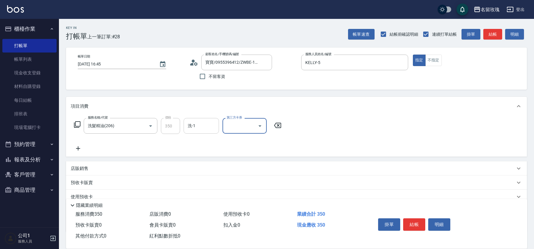
click at [197, 126] on input "洗-1" at bounding box center [201, 126] width 30 height 10
type input "汝-30"
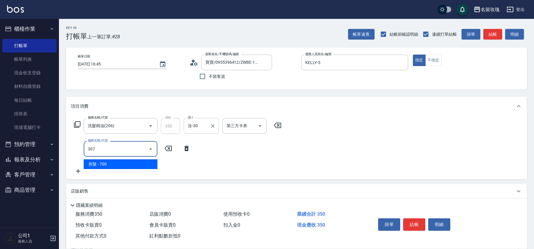
type input "剪髮(307)"
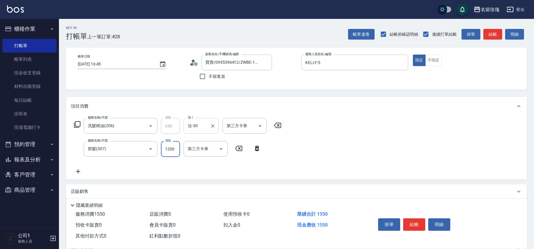
type input "1200"
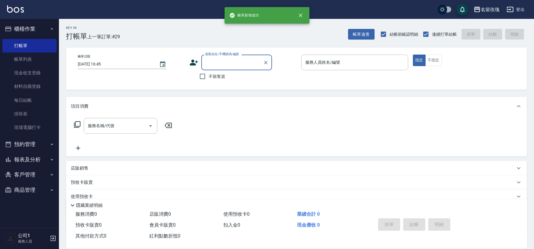
click at [237, 64] on input "顧客姓名/手機號碼/編號" at bounding box center [232, 62] width 57 height 10
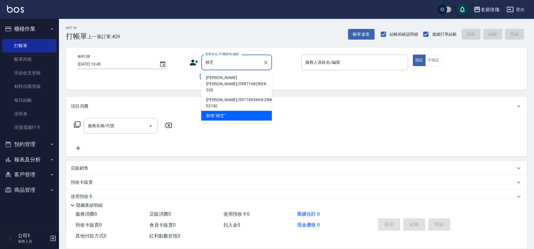
click at [232, 76] on li "林芝瑩 Heidi/0987168289/k-330" at bounding box center [236, 84] width 71 height 22
type input "林芝瑩 Heidi/0987168289/k-330"
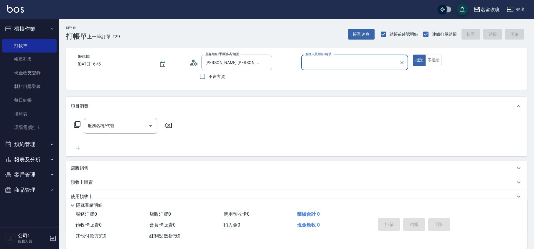
type input "KELLY-5"
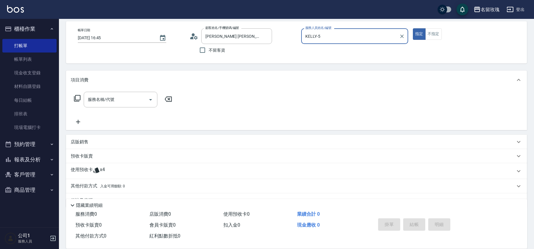
scroll to position [39, 0]
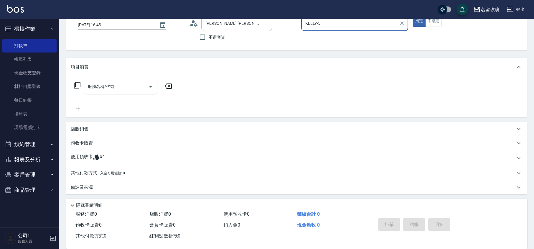
click at [98, 157] on icon at bounding box center [96, 157] width 6 height 6
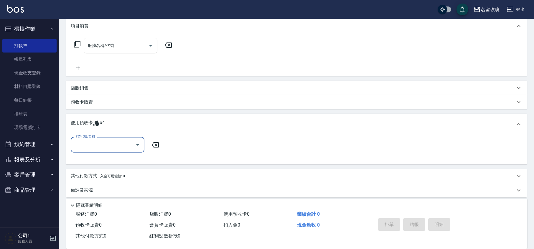
scroll to position [83, 0]
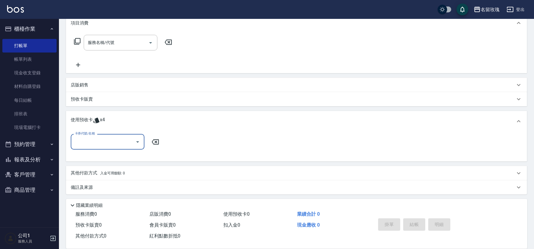
click at [139, 139] on icon "Open" at bounding box center [137, 141] width 7 height 7
click at [122, 156] on div "113 剪髮卡四送一(1000) 剩餘4張 113044" at bounding box center [108, 160] width 74 height 16
type input "113 剪髮卡四送一(1000) 113044"
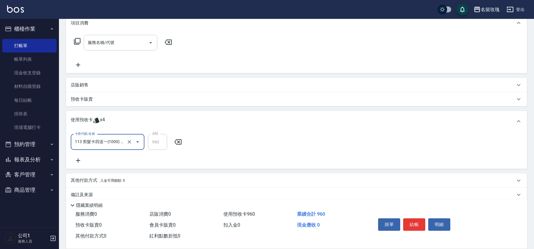
click at [103, 48] on div "服務名稱/代號" at bounding box center [121, 43] width 74 height 16
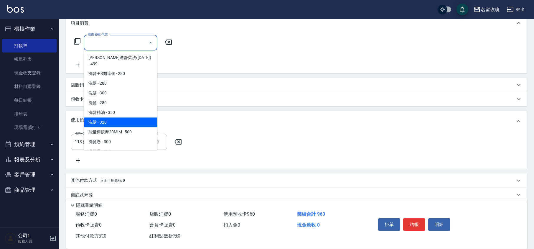
click at [129, 117] on span "洗髮 - 320" at bounding box center [121, 122] width 74 height 10
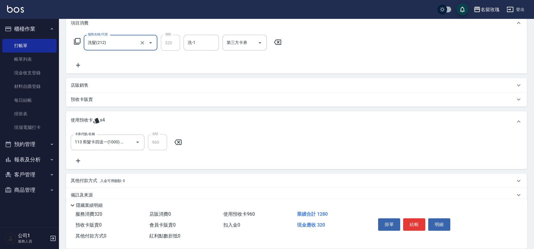
click at [123, 44] on input "洗髮(212)" at bounding box center [112, 42] width 52 height 10
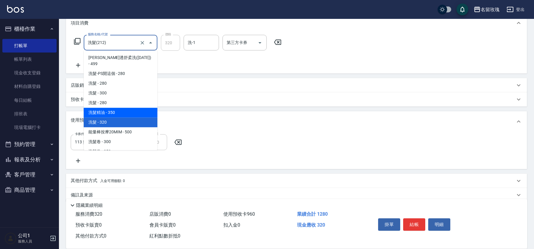
click at [117, 108] on span "洗髮精油 - 350" at bounding box center [121, 113] width 74 height 10
type input "洗髮精油(206)"
type input "350"
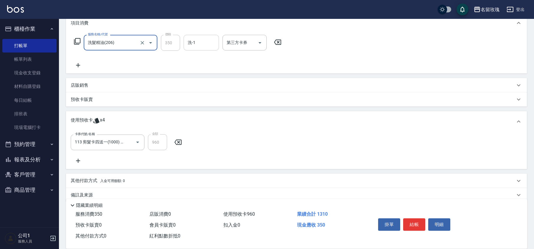
click at [199, 40] on input "洗-1" at bounding box center [201, 42] width 30 height 10
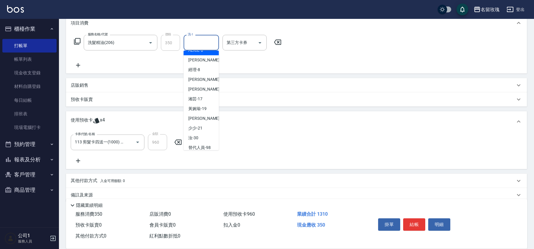
scroll to position [116, 0]
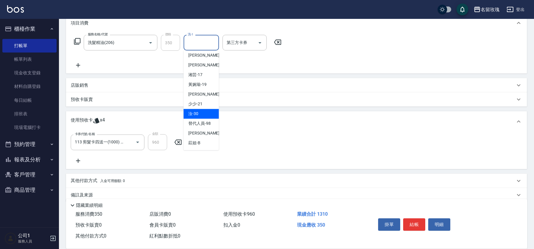
click at [201, 114] on div "汝 -30" at bounding box center [201, 114] width 35 height 10
type input "汝-30"
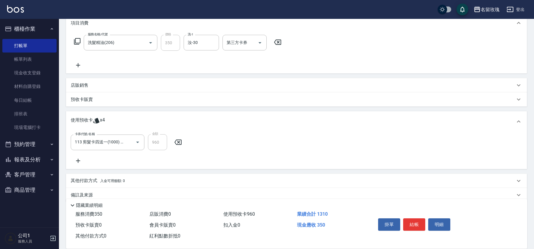
click at [79, 44] on icon at bounding box center [77, 41] width 7 height 7
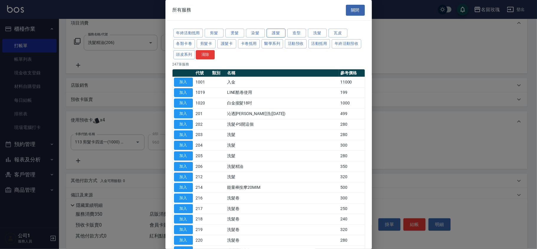
click at [276, 31] on button "護髮" at bounding box center [275, 33] width 19 height 9
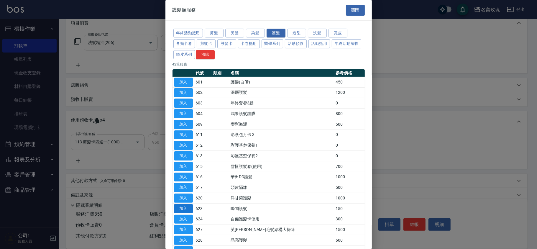
click at [187, 213] on button "加入" at bounding box center [183, 208] width 19 height 9
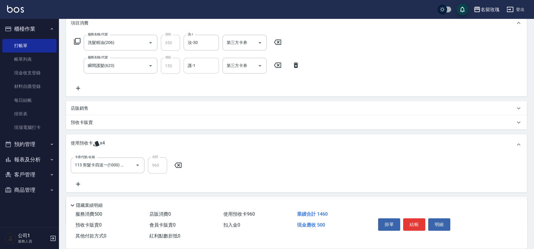
click at [199, 65] on input "護-1" at bounding box center [201, 65] width 30 height 10
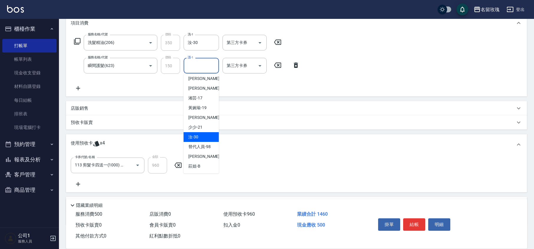
click at [210, 136] on div "汝 -30" at bounding box center [201, 137] width 35 height 10
type input "汝-30"
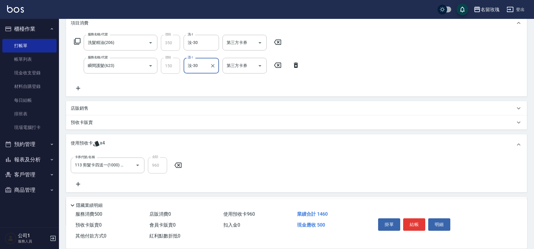
click at [77, 42] on icon at bounding box center [77, 41] width 7 height 7
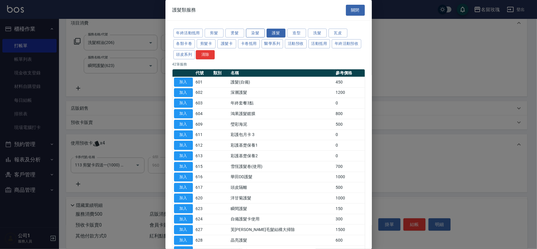
click at [261, 32] on button "染髮" at bounding box center [255, 33] width 19 height 9
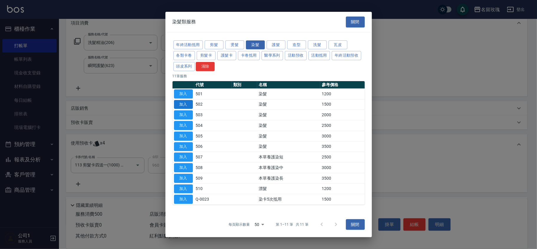
click at [185, 105] on button "加入" at bounding box center [183, 104] width 19 height 9
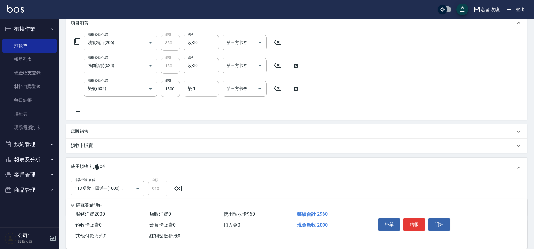
click at [196, 92] on input "染-1" at bounding box center [201, 88] width 30 height 10
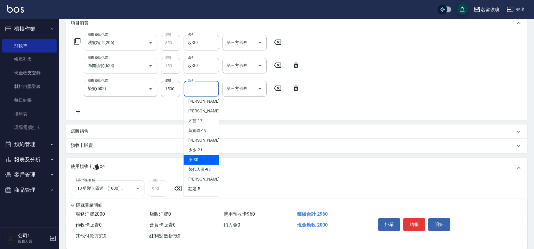
click at [204, 155] on div "汝 -30" at bounding box center [201, 160] width 35 height 10
type input "汝-30"
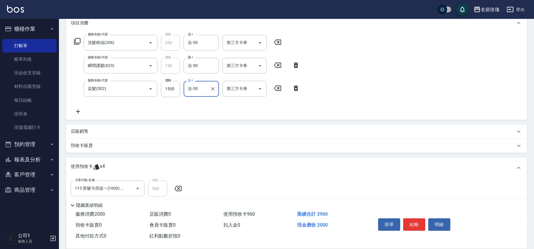
click at [77, 42] on icon at bounding box center [77, 41] width 7 height 7
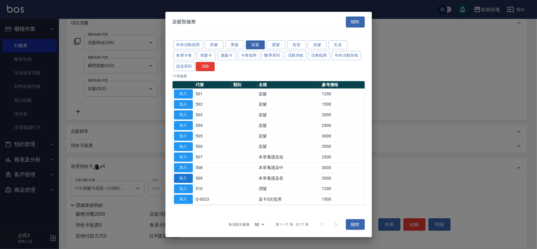
click at [183, 187] on button "加入" at bounding box center [183, 188] width 19 height 9
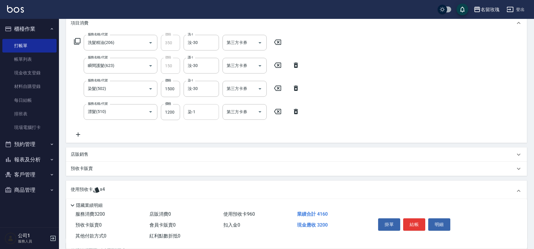
click at [192, 113] on input "染-1" at bounding box center [201, 112] width 30 height 10
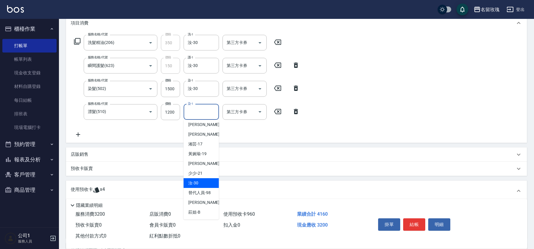
click at [199, 182] on div "汝 -30" at bounding box center [201, 183] width 35 height 10
type input "汝-30"
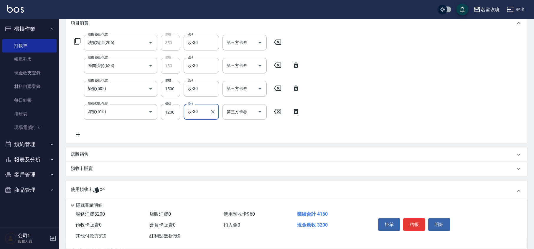
click at [78, 44] on icon at bounding box center [77, 41] width 7 height 7
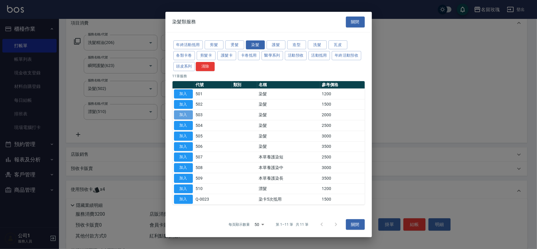
click at [187, 114] on button "加入" at bounding box center [183, 114] width 19 height 9
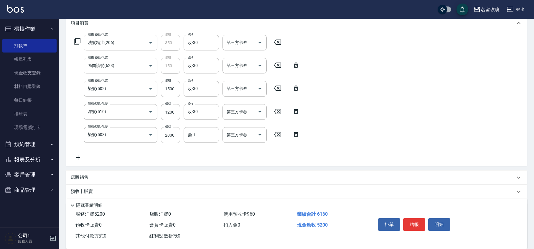
click at [164, 138] on input "2000" at bounding box center [170, 135] width 19 height 16
type input "1100"
type input "汝-30"
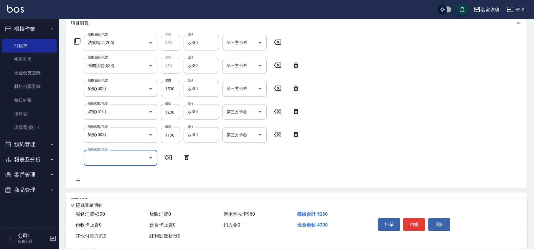
click at [183, 162] on div "服務名稱/代號 服務名稱/代號" at bounding box center [132, 158] width 123 height 16
click at [187, 159] on icon at bounding box center [187, 157] width 4 height 5
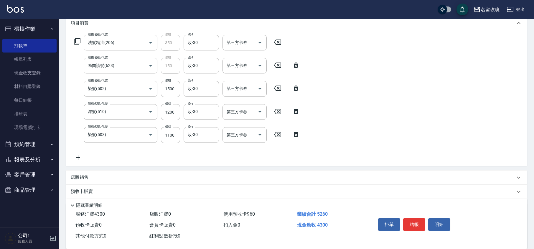
click at [187, 159] on div "服務名稱/代號 洗髮精油(206) 服務名稱/代號 價格 350 價格 洗-1 汝-30 洗-1 第三方卡券 第三方卡券 服務名稱/代號 瞬間護髮(623) …" at bounding box center [187, 98] width 233 height 126
click at [294, 133] on icon at bounding box center [296, 134] width 15 height 7
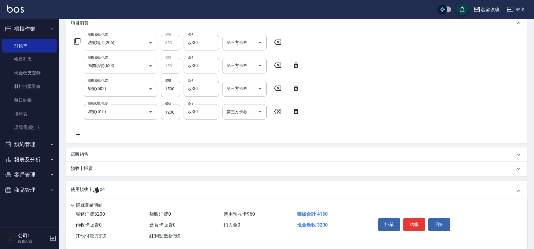
click at [81, 40] on div "服務名稱/代號 洗髮精油(206) 服務名稱/代號 價格 350 價格 洗-1 汝-30 洗-1 第三方卡券 第三方卡券" at bounding box center [178, 43] width 214 height 16
click at [77, 42] on icon at bounding box center [77, 41] width 7 height 7
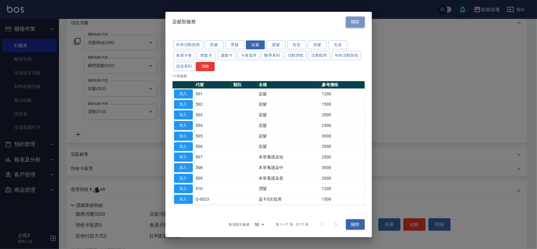
click at [360, 17] on button "關閉" at bounding box center [355, 22] width 19 height 11
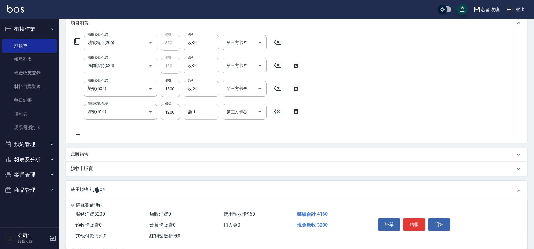
click at [209, 111] on input "染-1" at bounding box center [201, 112] width 30 height 10
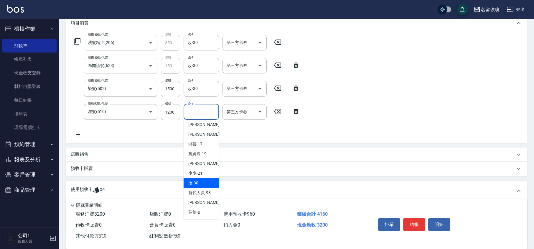
click at [199, 181] on div "汝 -30" at bounding box center [201, 183] width 35 height 10
type input "汝-30"
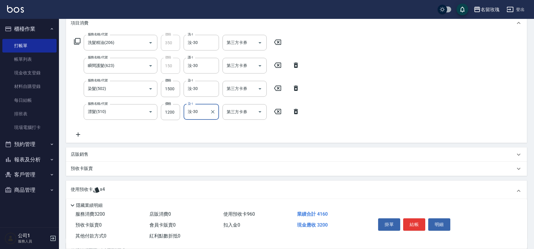
click at [77, 135] on icon at bounding box center [78, 134] width 15 height 7
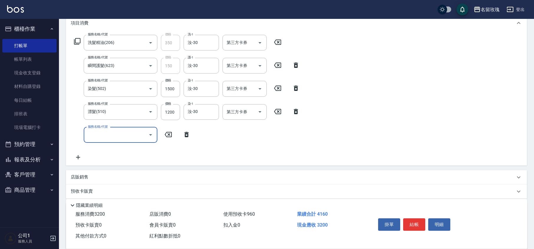
click at [102, 132] on input "服務名稱/代號" at bounding box center [116, 135] width 60 height 10
type input "醫學蘆薈護髮(短)(230)"
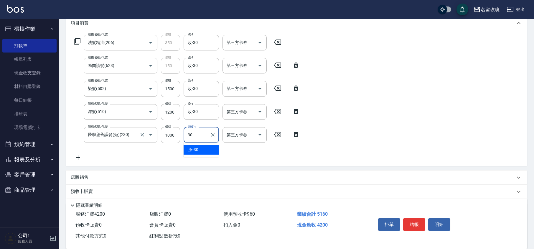
type input "汝-30"
click at [174, 108] on input "1200" at bounding box center [170, 112] width 19 height 16
type input "1300"
click at [195, 161] on div "服務名稱/代號 洗髮精油(206) 服務名稱/代號 價格 350 價格 洗-1 汝-30 洗-1 第三方卡券 第三方卡券 服務名稱/代號 瞬間護髮(623) …" at bounding box center [296, 98] width 461 height 133
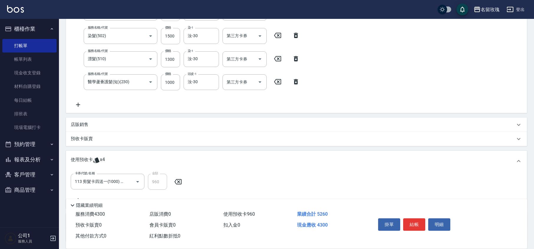
scroll to position [184, 0]
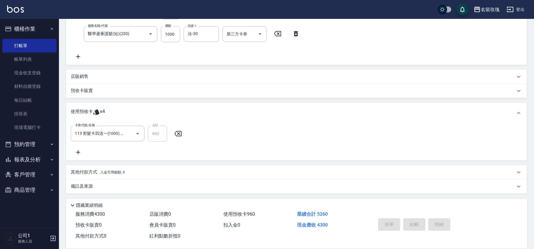
type input "2025/08/20 16:47"
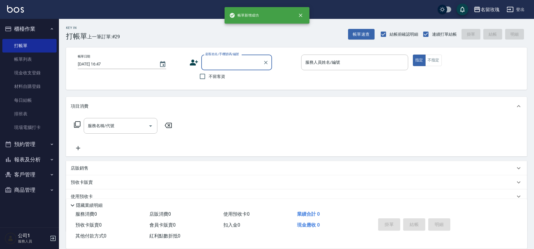
scroll to position [0, 0]
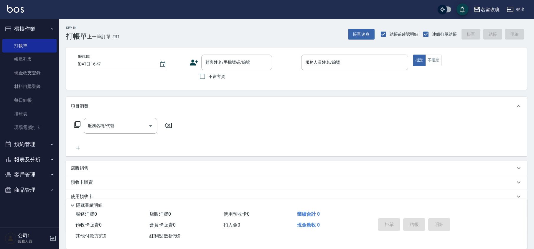
click at [27, 19] on ul "櫃檯作業 打帳單 帳單列表 現金收支登錄 材料自購登錄 每日結帳 排班表 現場電腦打卡 預約管理 預約管理 單日預約紀錄 單週預約紀錄 報表及分析 報表目錄 …" at bounding box center [29, 109] width 54 height 181
click at [25, 27] on button "櫃檯作業" at bounding box center [29, 28] width 54 height 15
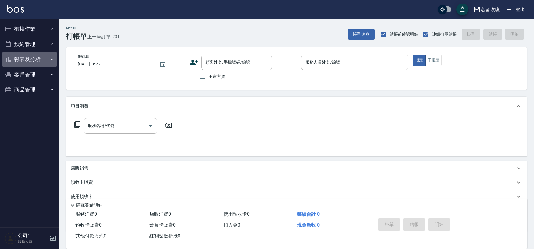
click at [4, 65] on button "報表及分析" at bounding box center [29, 59] width 54 height 15
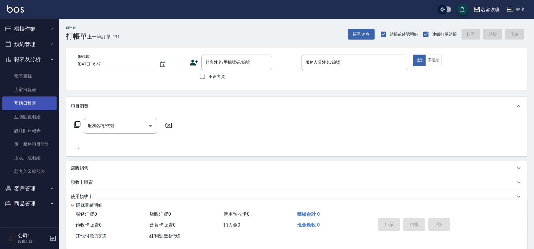
click at [24, 104] on link "互助日報表" at bounding box center [29, 103] width 54 height 14
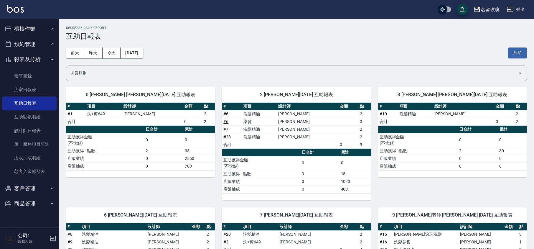
click at [227, 33] on h3 "互助日報表" at bounding box center [296, 36] width 461 height 8
click at [96, 53] on button "昨天" at bounding box center [93, 52] width 18 height 11
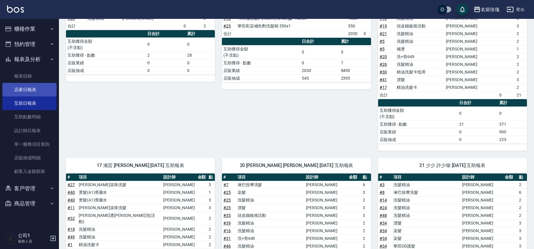
scroll to position [27, 0]
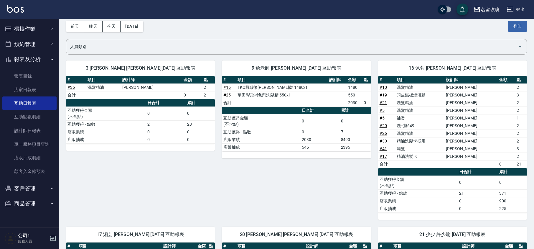
click at [22, 55] on button "報表及分析" at bounding box center [29, 59] width 54 height 15
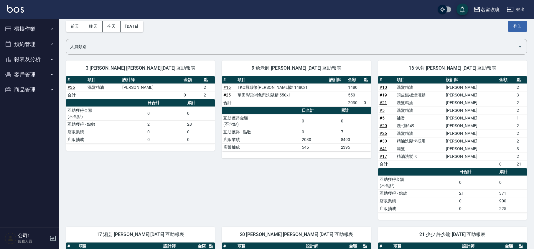
click at [37, 28] on button "櫃檯作業" at bounding box center [29, 28] width 54 height 15
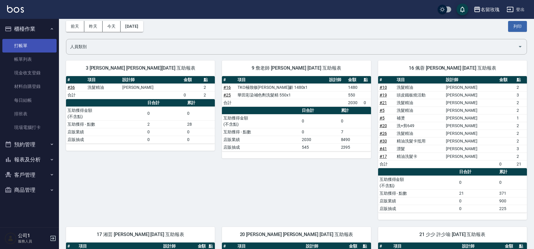
click at [39, 44] on link "打帳單" at bounding box center [29, 46] width 54 height 14
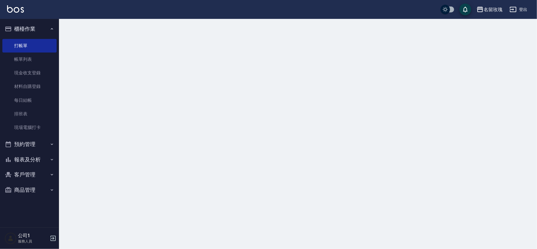
click at [42, 28] on button "櫃檯作業" at bounding box center [29, 28] width 54 height 15
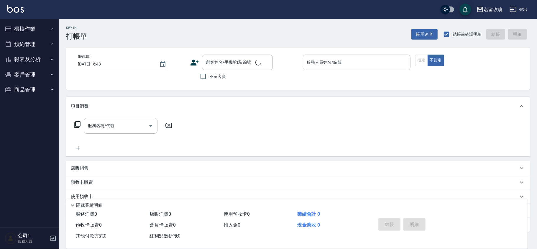
drag, startPoint x: 42, startPoint y: 28, endPoint x: 184, endPoint y: 32, distance: 141.5
click at [184, 32] on div "Key In 打帳單 帳單速查 結帳前確認明細 結帳 明細" at bounding box center [294, 30] width 471 height 22
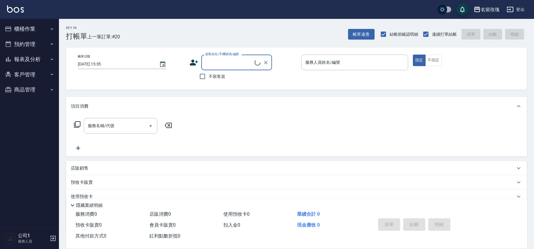
click at [233, 59] on input "顧客姓名/手機號碼/編號" at bounding box center [229, 62] width 51 height 10
click at [216, 76] on li "[PERSON_NAME]/0932136323/509" at bounding box center [236, 78] width 71 height 10
type input "[PERSON_NAME]/0932136323/509"
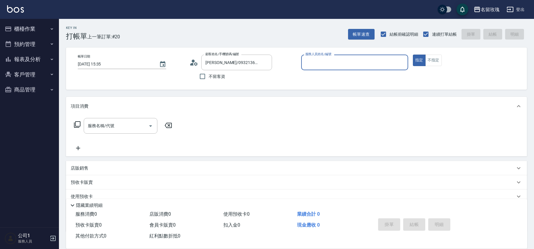
type input "VIVI-2"
click at [75, 126] on icon at bounding box center [77, 124] width 7 height 7
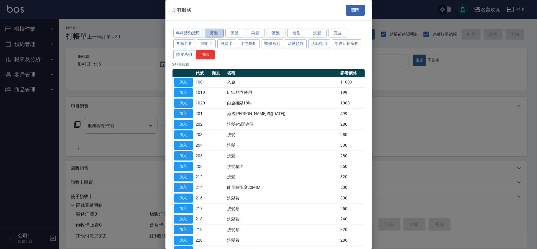
click at [214, 35] on button "剪髮" at bounding box center [214, 33] width 19 height 9
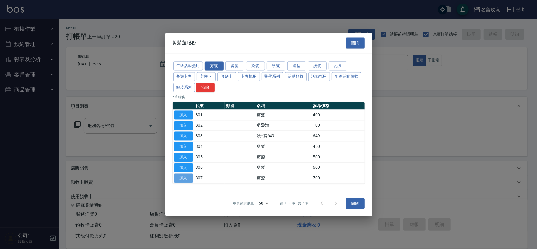
click at [189, 179] on button "加入" at bounding box center [183, 178] width 19 height 9
type input "剪髮(307)"
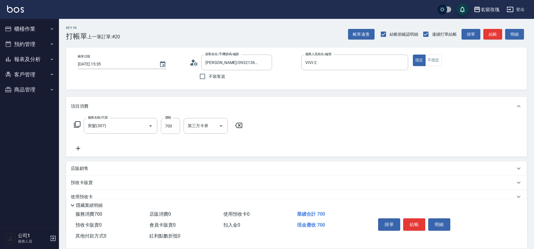
click at [77, 146] on icon at bounding box center [78, 148] width 15 height 7
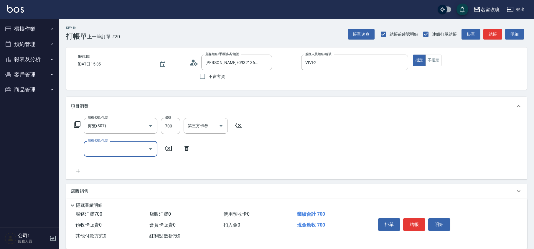
click at [110, 152] on input "服務名稱/代號" at bounding box center [116, 149] width 60 height 10
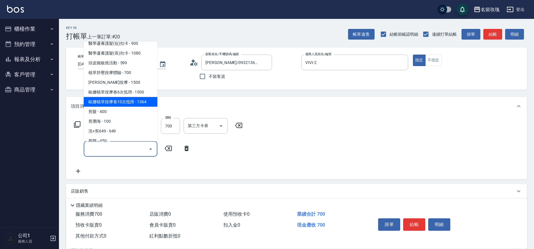
scroll to position [236, 0]
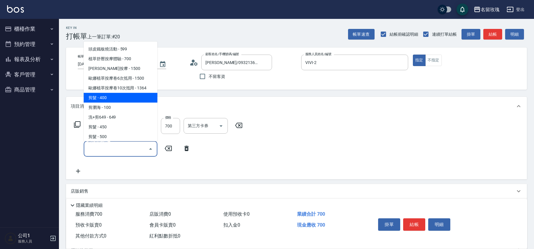
click at [114, 93] on span "剪髮 - 400" at bounding box center [121, 98] width 74 height 10
type input "剪髮(301)"
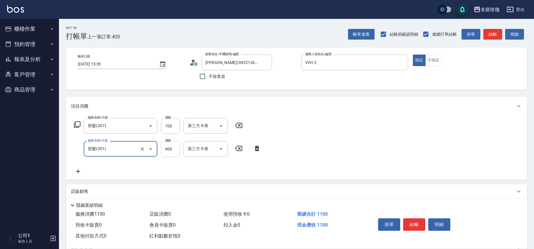
click at [175, 148] on input "400" at bounding box center [170, 149] width 19 height 16
type input "350"
click at [312, 169] on div "服務名稱/代號 剪髮(307) 服務名稱/代號 價格 700 價格 第三方卡券 第三方卡券 服務名稱/代號 剪髮(301) 服務名稱/代號 價格 350 價格…" at bounding box center [296, 148] width 461 height 64
click at [414, 228] on button "結帳" at bounding box center [414, 224] width 22 height 12
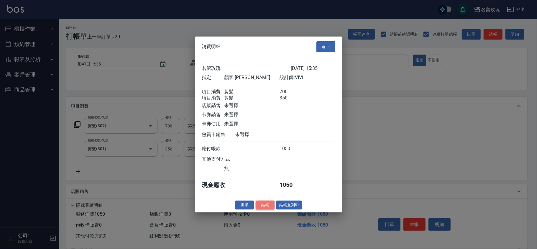
click at [266, 209] on button "結帳" at bounding box center [265, 204] width 19 height 9
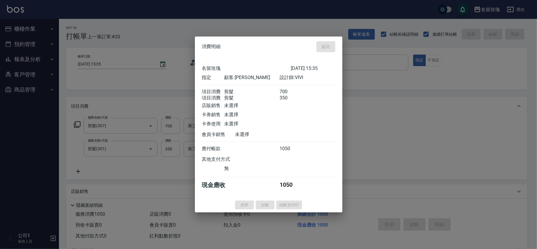
type input "[DATE] 15:36"
